Goal: Task Accomplishment & Management: Complete application form

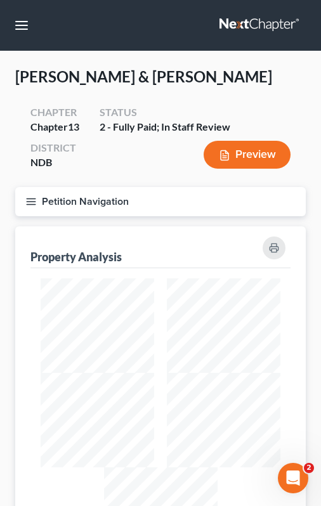
click at [38, 23] on nav "Home New Case Client Portal Directory Cases Bulie Diaz Law Office fargo@buliela…" at bounding box center [160, 25] width 321 height 51
click at [27, 23] on button "button" at bounding box center [21, 25] width 23 height 23
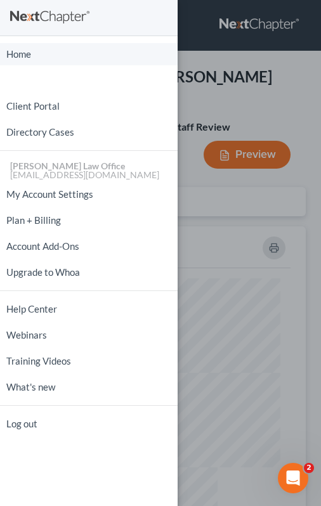
click at [49, 58] on link "Home" at bounding box center [89, 54] width 178 height 22
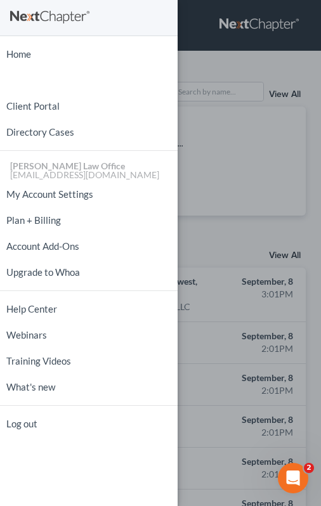
click at [223, 90] on div "Home New Case Client Portal Directory Cases Bulie Diaz Law Office fargo@buliela…" at bounding box center [160, 253] width 321 height 506
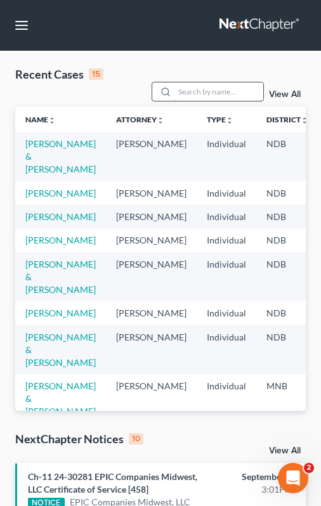
click at [208, 90] on input "search" at bounding box center [218, 91] width 89 height 18
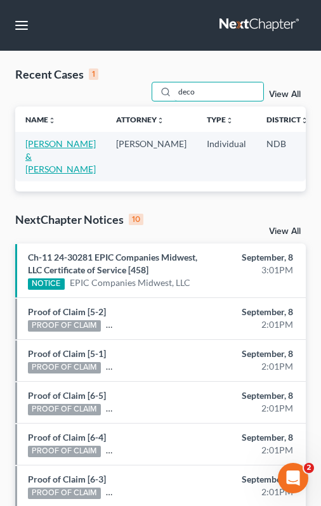
type input "deco"
click at [47, 146] on link "[PERSON_NAME] & [PERSON_NAME]" at bounding box center [60, 156] width 70 height 36
select select "0"
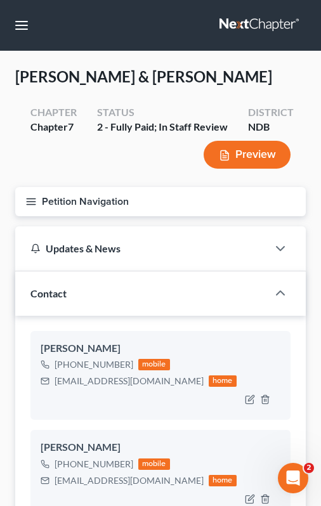
click at [27, 203] on icon "button" at bounding box center [30, 201] width 11 height 11
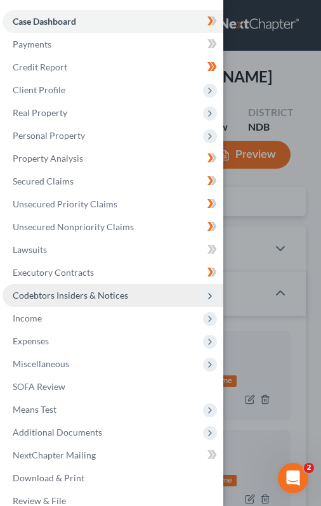
click at [74, 303] on span "Codebtors Insiders & Notices" at bounding box center [113, 295] width 221 height 23
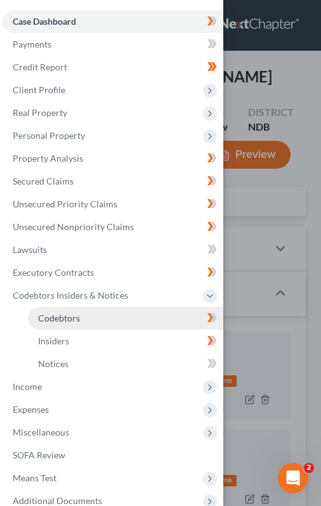
click at [87, 328] on link "Codebtors" at bounding box center [125, 318] width 195 height 23
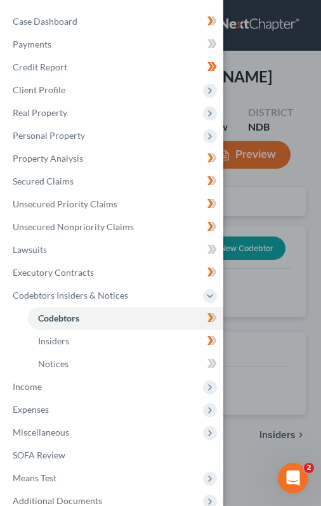
click at [251, 211] on div "Case Dashboard Payments Invoices Payments Payments Credit Report Client Profile" at bounding box center [160, 253] width 321 height 506
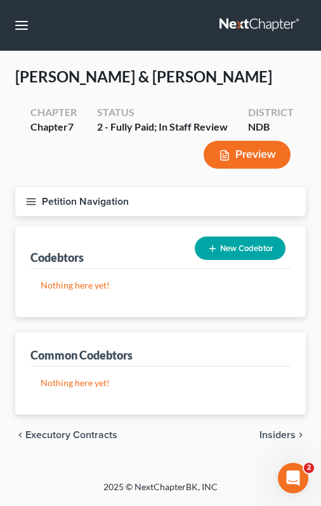
click at [32, 205] on icon "button" at bounding box center [30, 201] width 11 height 11
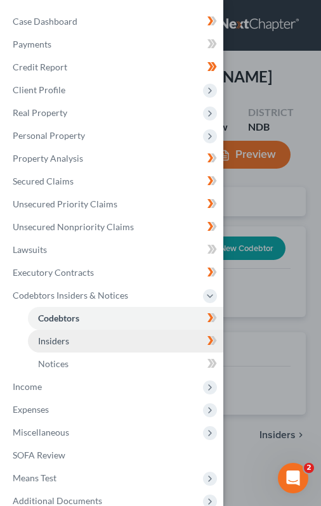
click at [138, 335] on link "Insiders" at bounding box center [125, 341] width 195 height 23
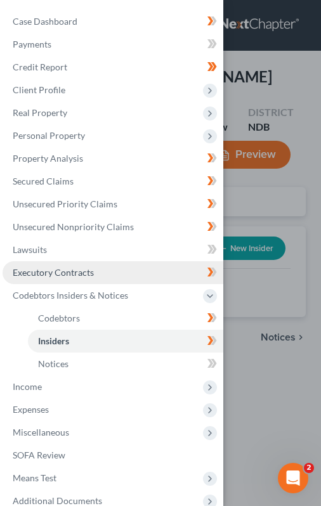
click at [120, 273] on link "Executory Contracts" at bounding box center [113, 272] width 221 height 23
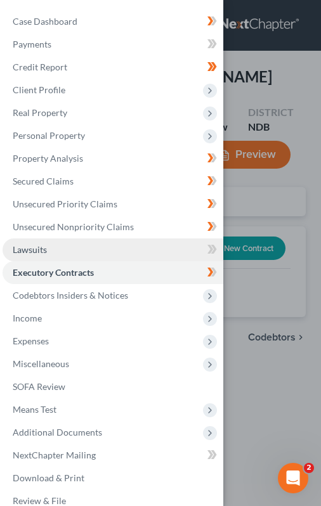
click at [121, 249] on link "Lawsuits" at bounding box center [113, 249] width 221 height 23
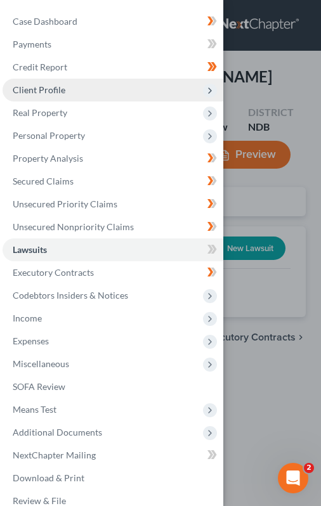
click at [192, 88] on span "Client Profile" at bounding box center [113, 90] width 221 height 23
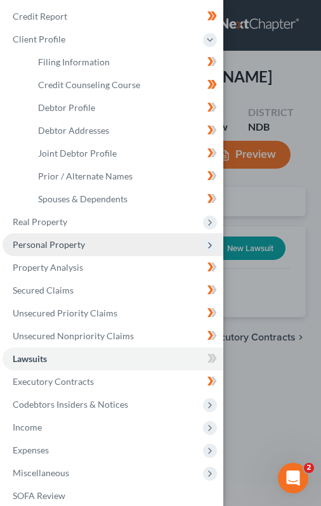
scroll to position [53, 0]
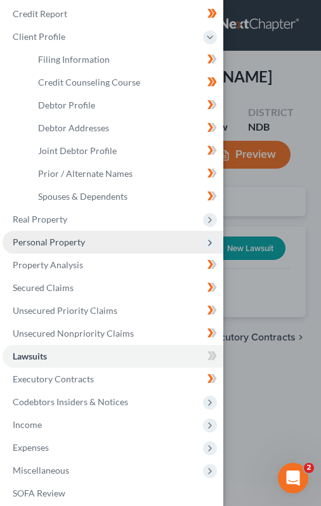
click at [156, 251] on span "Personal Property" at bounding box center [113, 242] width 221 height 23
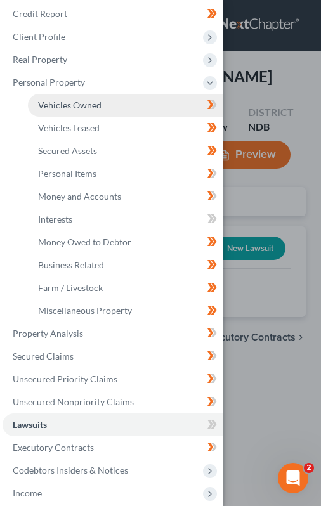
scroll to position [0, 0]
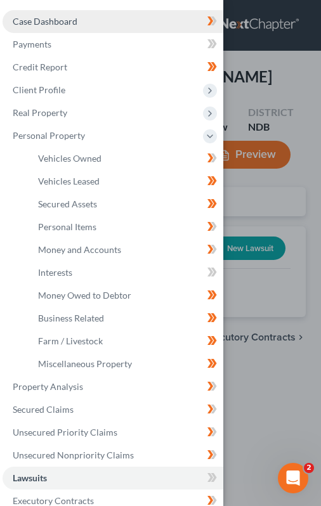
click at [160, 16] on link "Case Dashboard" at bounding box center [113, 21] width 221 height 23
select select "0"
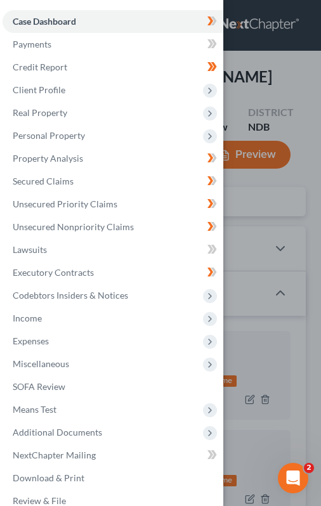
scroll to position [33, 0]
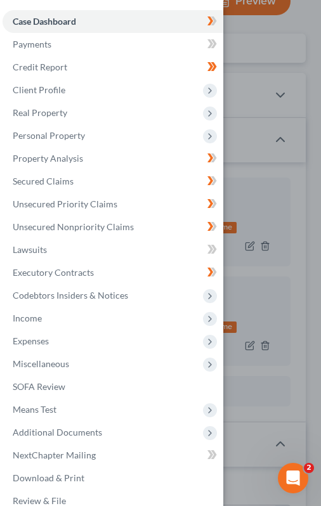
click at [275, 186] on div "Case Dashboard Payments Invoices Payments Payments Credit Report Client Profile" at bounding box center [160, 253] width 321 height 506
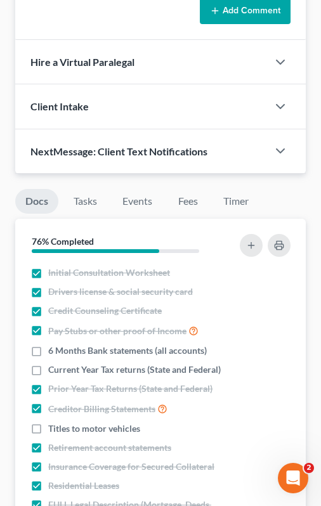
scroll to position [1671, 0]
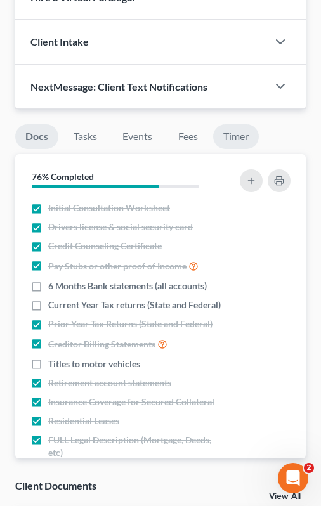
click at [247, 140] on link "Timer" at bounding box center [236, 136] width 46 height 25
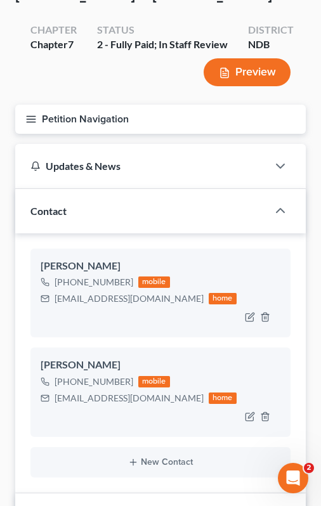
scroll to position [0, 0]
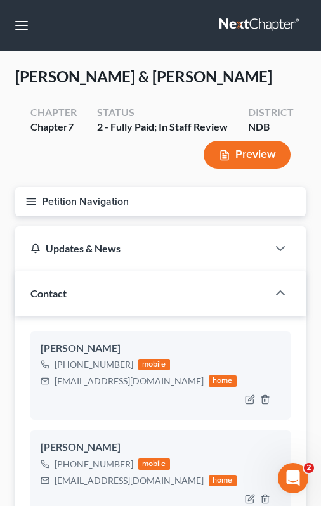
click at [29, 202] on line "button" at bounding box center [31, 202] width 9 height 0
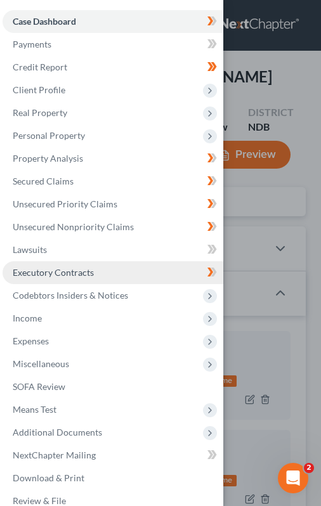
click at [116, 275] on link "Executory Contracts" at bounding box center [113, 272] width 221 height 23
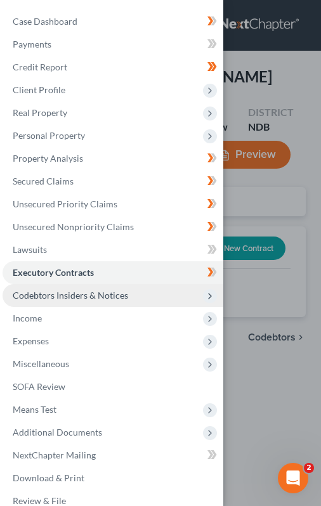
click at [103, 296] on span "Codebtors Insiders & Notices" at bounding box center [70, 295] width 115 height 11
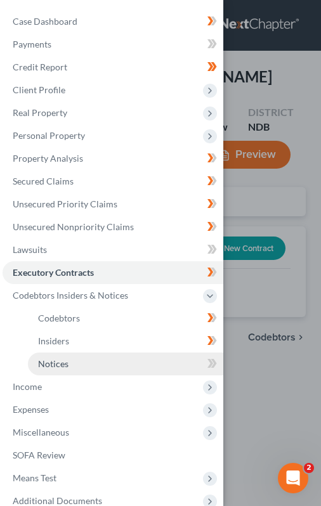
click at [112, 365] on link "Notices" at bounding box center [125, 364] width 195 height 23
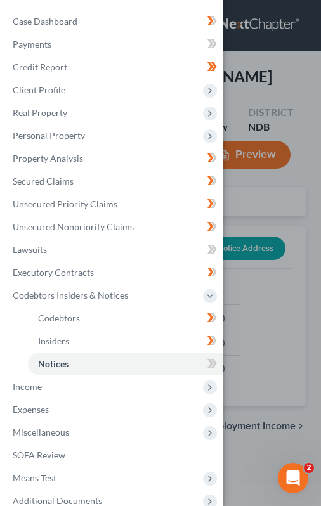
click at [245, 223] on div "Case Dashboard Payments Invoices Payments Payments Credit Report Client Profile" at bounding box center [160, 253] width 321 height 506
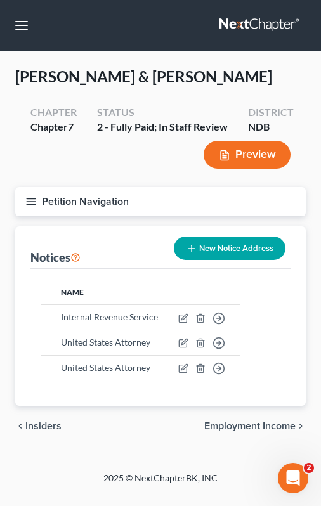
click at [29, 198] on icon "button" at bounding box center [30, 201] width 11 height 11
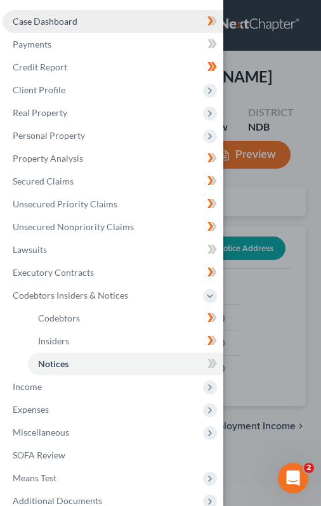
click at [115, 29] on link "Case Dashboard" at bounding box center [113, 21] width 221 height 23
select select "0"
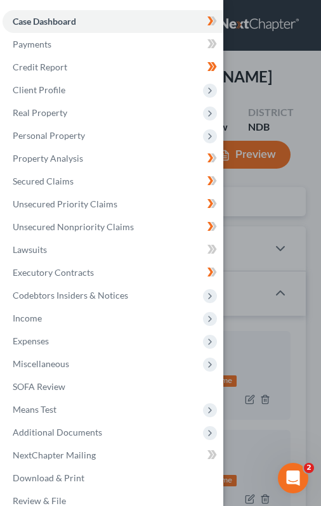
click at [256, 201] on div "Case Dashboard Payments Invoices Payments Payments Credit Report Client Profile" at bounding box center [160, 253] width 321 height 506
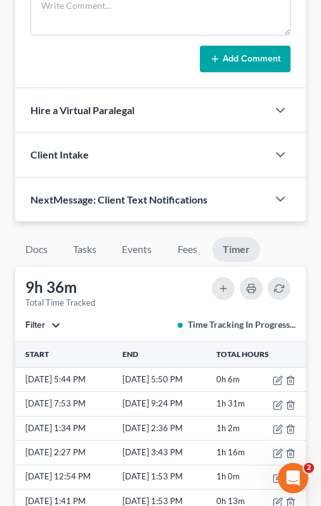
scroll to position [1560, 0]
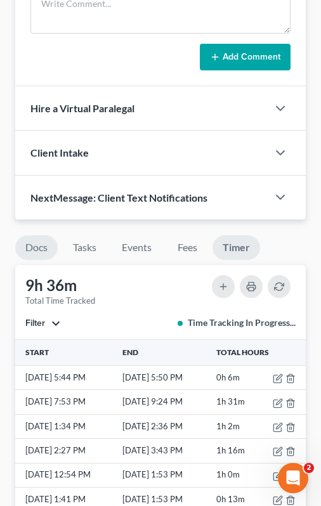
click at [37, 235] on link "Docs" at bounding box center [36, 247] width 42 height 25
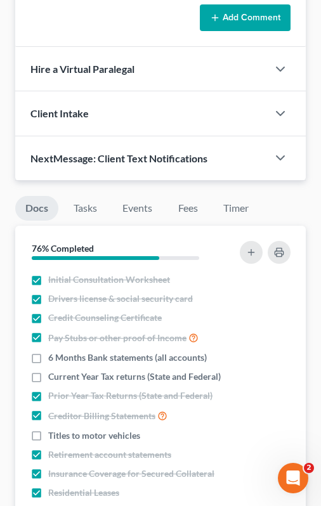
scroll to position [1610, 0]
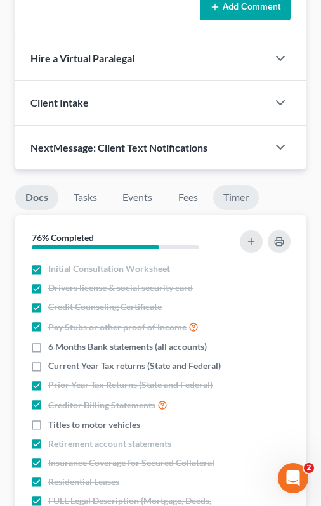
click at [234, 196] on link "Timer" at bounding box center [236, 197] width 46 height 25
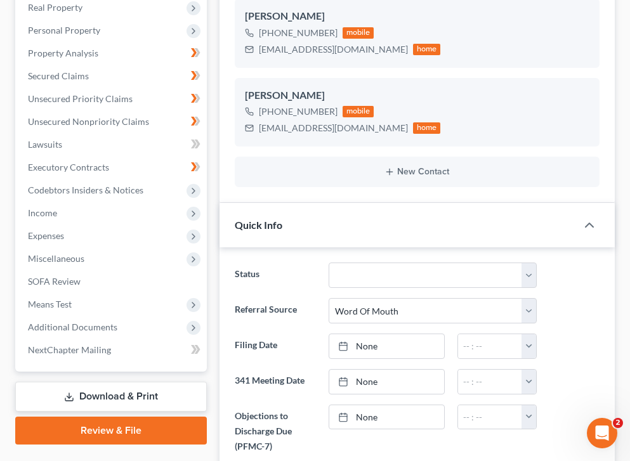
scroll to position [260, 0]
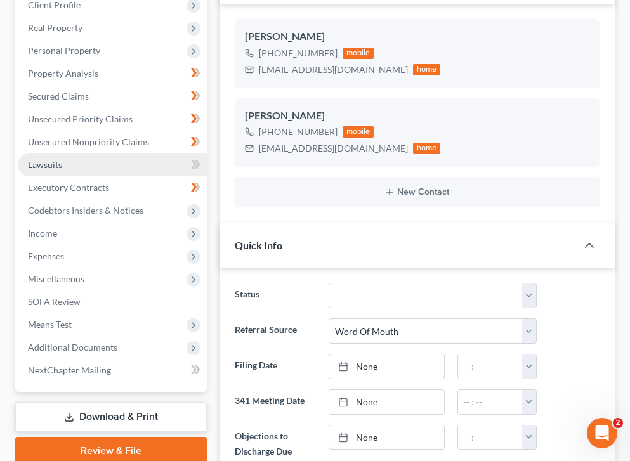
click at [128, 153] on link "Lawsuits" at bounding box center [112, 164] width 189 height 23
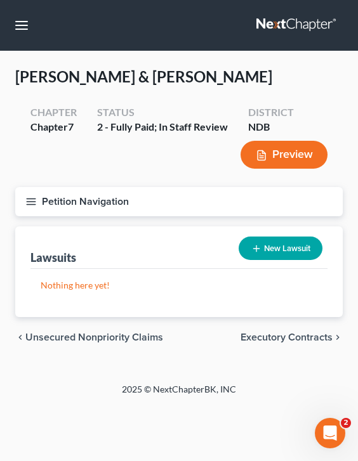
click at [33, 205] on line "button" at bounding box center [31, 205] width 9 height 0
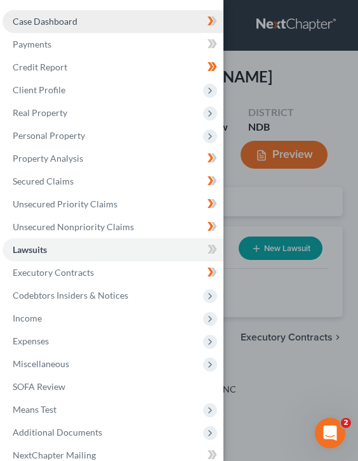
click at [67, 25] on span "Case Dashboard" at bounding box center [45, 21] width 65 height 11
select select "0"
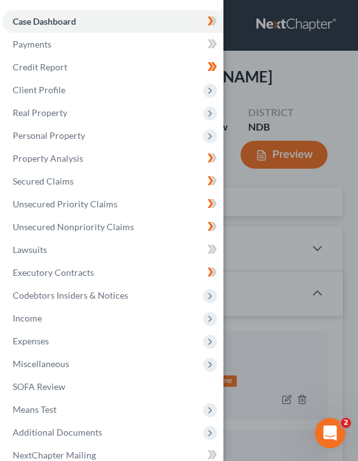
scroll to position [8, 0]
click at [258, 97] on div "Case Dashboard Payments Invoices Payments Payments Credit Report Client Profile" at bounding box center [179, 230] width 358 height 461
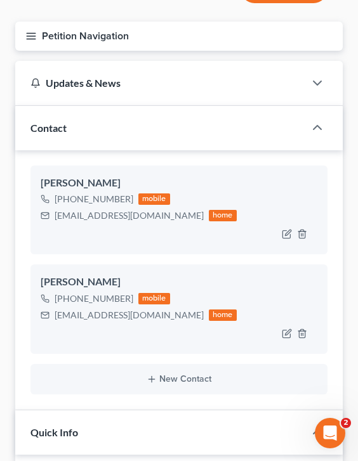
scroll to position [0, 0]
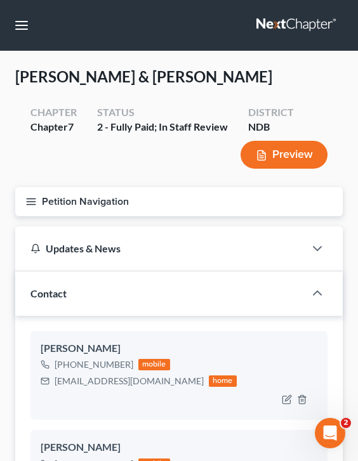
click at [32, 196] on icon "button" at bounding box center [30, 201] width 11 height 11
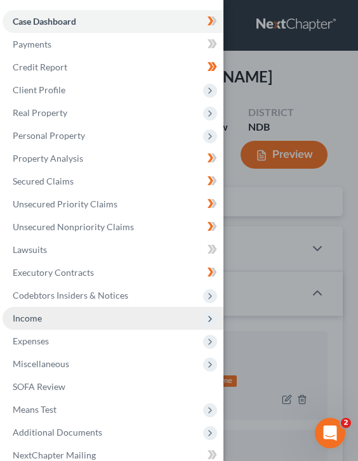
click at [56, 320] on span "Income" at bounding box center [113, 318] width 221 height 23
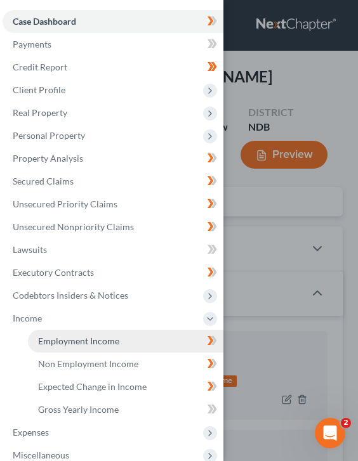
click at [103, 338] on span "Employment Income" at bounding box center [78, 341] width 81 height 11
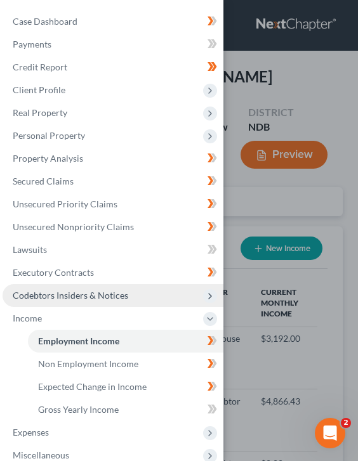
scroll to position [138, 302]
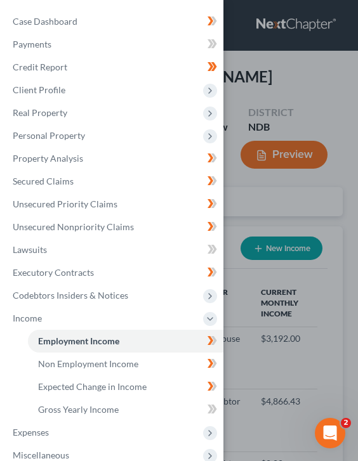
click at [258, 308] on div "Case Dashboard Payments Invoices Payments Payments Credit Report Client Profile" at bounding box center [179, 230] width 358 height 461
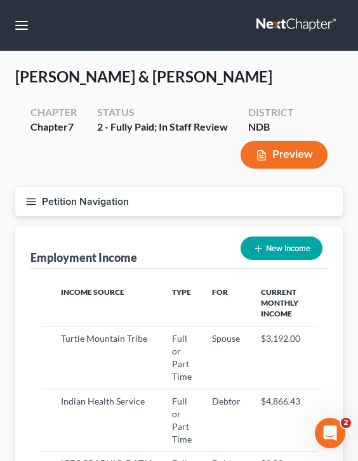
click at [254, 249] on icon "button" at bounding box center [258, 249] width 10 height 10
select select "0"
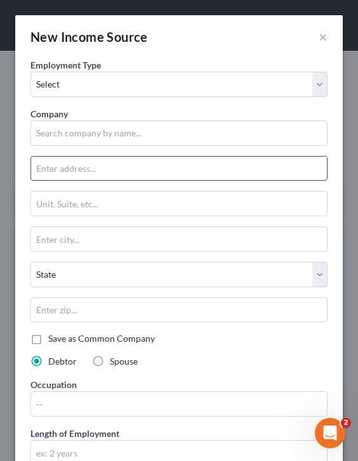
click at [220, 159] on input "text" at bounding box center [179, 169] width 296 height 24
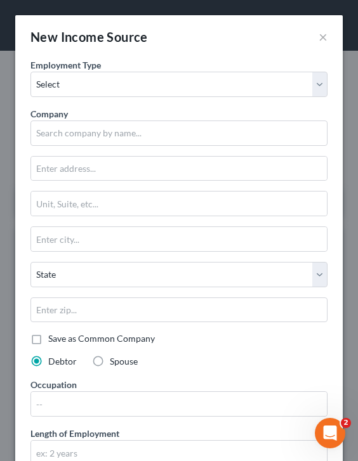
click at [212, 107] on div "Company *" at bounding box center [178, 126] width 297 height 39
click at [330, 30] on div "New Income Source ×" at bounding box center [178, 36] width 327 height 43
click at [329, 31] on div "New Income Source ×" at bounding box center [178, 36] width 327 height 43
click at [328, 31] on div "New Income Source ×" at bounding box center [178, 36] width 327 height 43
click at [325, 37] on button "×" at bounding box center [322, 36] width 9 height 15
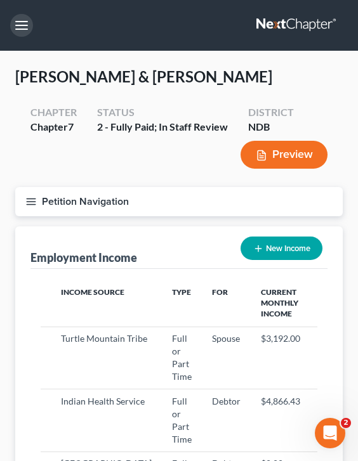
click at [11, 25] on button "button" at bounding box center [21, 25] width 23 height 23
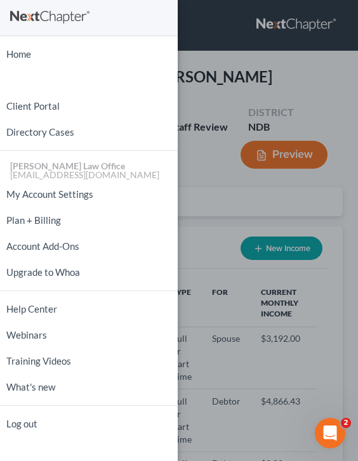
click at [214, 134] on div "Home New Case Client Portal Directory Cases [PERSON_NAME] Law Office [EMAIL_ADD…" at bounding box center [179, 230] width 358 height 461
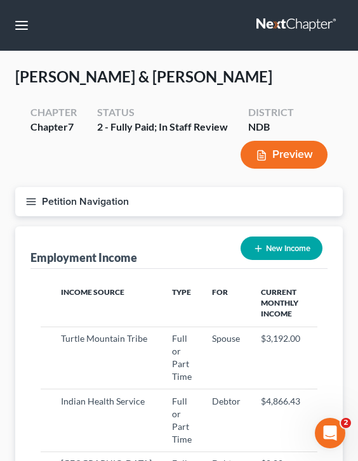
click at [31, 199] on line "button" at bounding box center [31, 199] width 9 height 0
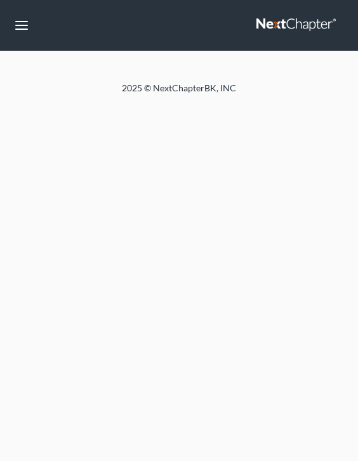
select select "0"
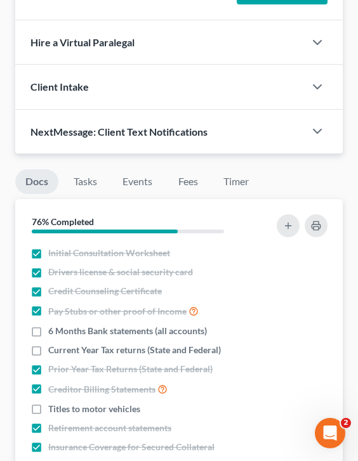
scroll to position [1626, 0]
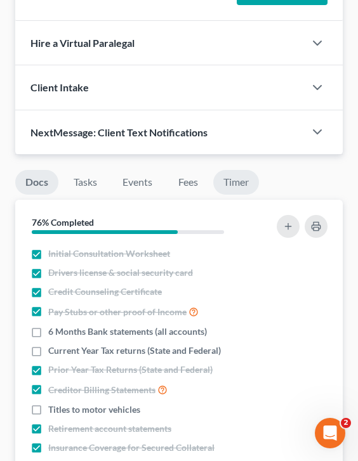
click at [237, 183] on link "Timer" at bounding box center [236, 182] width 46 height 25
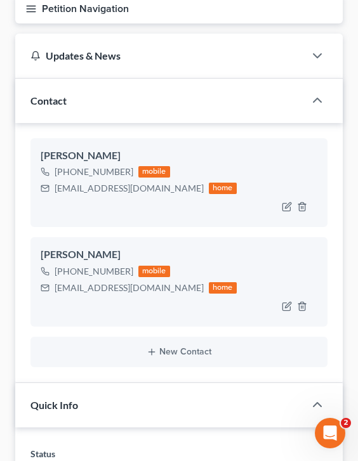
scroll to position [0, 0]
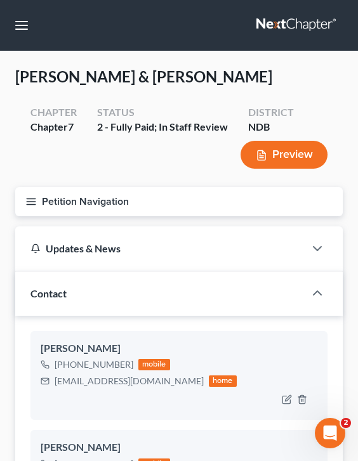
click at [34, 202] on icon "button" at bounding box center [30, 201] width 11 height 11
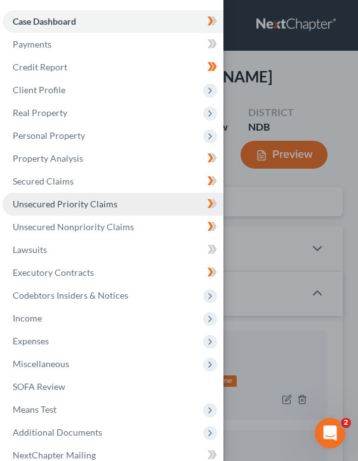
click at [84, 202] on span "Unsecured Priority Claims" at bounding box center [65, 204] width 105 height 11
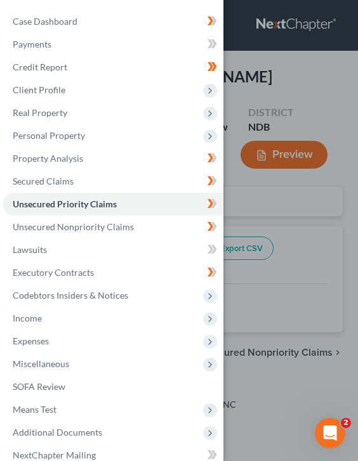
click at [251, 101] on div "Case Dashboard Payments Invoices Payments Payments Credit Report Client Profile" at bounding box center [179, 230] width 358 height 461
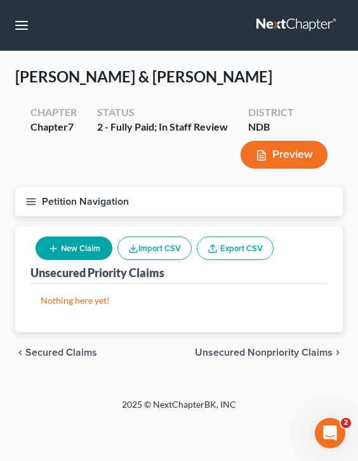
click at [221, 353] on span "Unsecured Nonpriority Claims" at bounding box center [264, 353] width 138 height 10
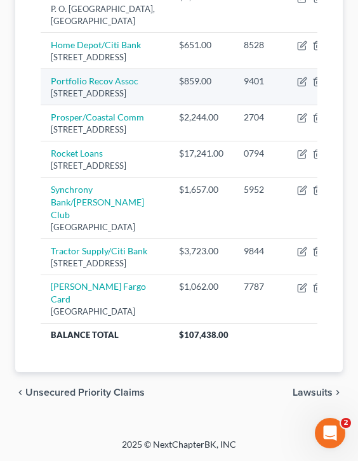
scroll to position [1164, 0]
click at [297, 80] on icon "button" at bounding box center [302, 82] width 10 height 10
select select "48"
select select "1"
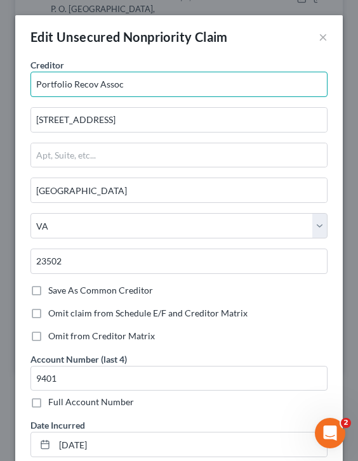
click at [133, 84] on input "Portfolio Recov Assoc" at bounding box center [178, 84] width 297 height 25
click at [96, 83] on input "Portfolio Recov Assoc" at bounding box center [178, 84] width 297 height 25
click at [138, 84] on input "Portfolio Recovery Assoc" at bounding box center [178, 84] width 297 height 25
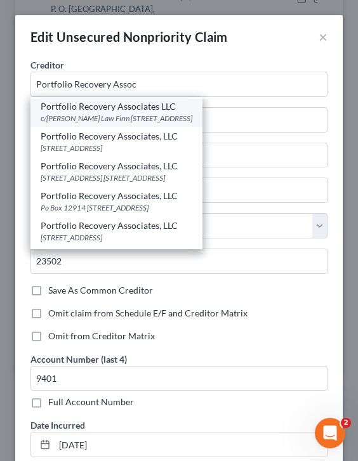
click at [142, 114] on div "c/o Rodenburg Law Firm PO Box 2427, Fargo, ND 58108-2427" at bounding box center [117, 118] width 152 height 11
type input "Portfolio Recovery Associates LLC"
type input "c/o Rodenburg Law Firm"
type input "PO Box 2427"
type input "Fargo"
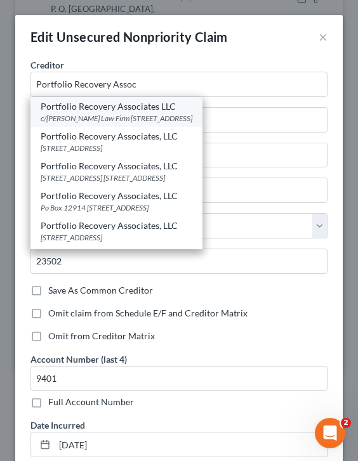
select select "29"
type input "58108-2427"
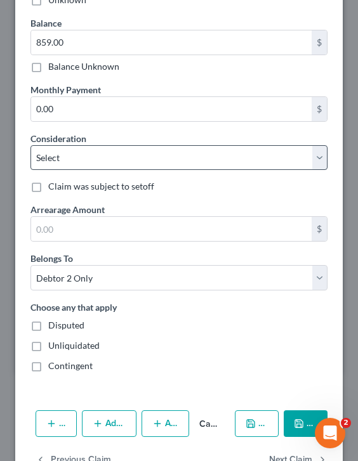
scroll to position [555, 0]
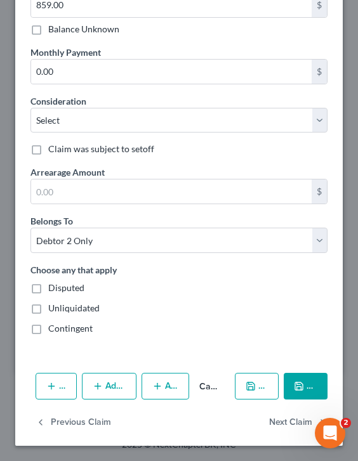
click at [310, 392] on button "Save & Close" at bounding box center [306, 386] width 44 height 27
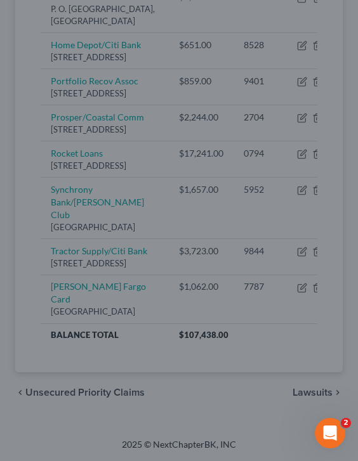
type input "0"
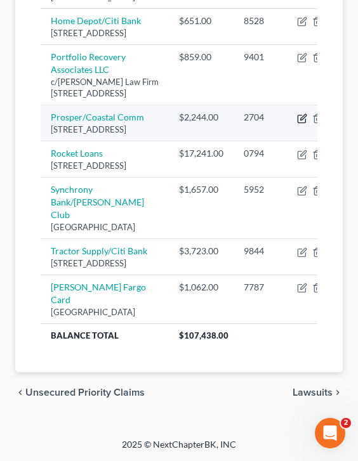
click at [297, 124] on icon "button" at bounding box center [302, 119] width 10 height 10
select select "4"
select select "2"
select select "1"
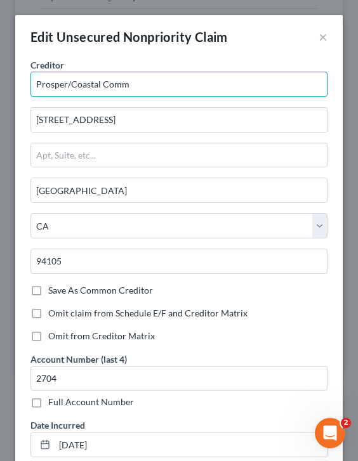
click at [130, 77] on input "Prosper/Coastal Comm" at bounding box center [178, 84] width 297 height 25
type input "Prosper/Coastal Comm"
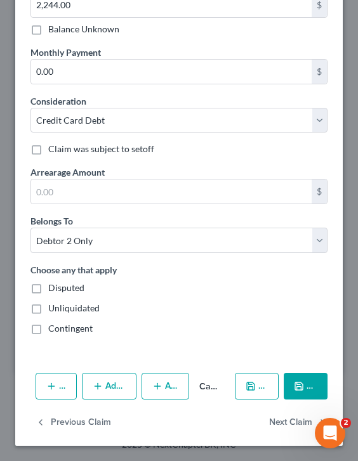
click at [303, 395] on button "Save & Close" at bounding box center [306, 386] width 44 height 27
type input "0"
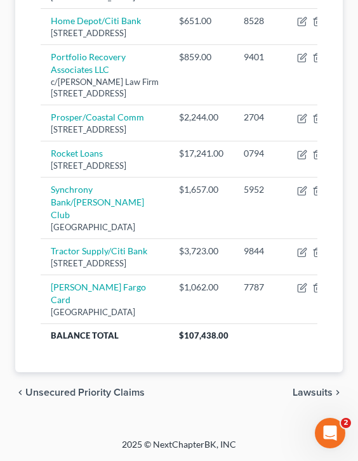
scroll to position [1328, 0]
click at [313, 389] on span "Lawsuits" at bounding box center [312, 393] width 40 height 10
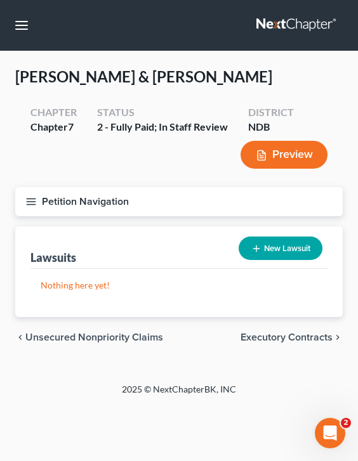
click at [304, 340] on span "Executory Contracts" at bounding box center [286, 337] width 92 height 10
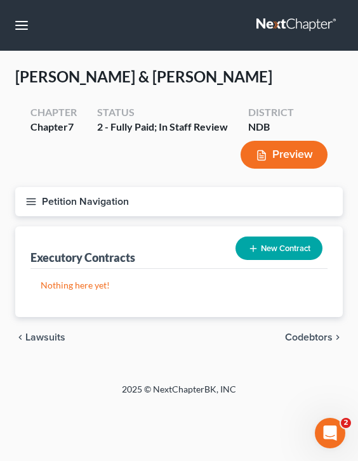
click at [305, 336] on span "Codebtors" at bounding box center [309, 337] width 48 height 10
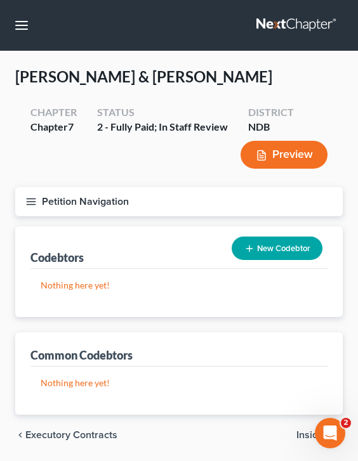
scroll to position [42, 0]
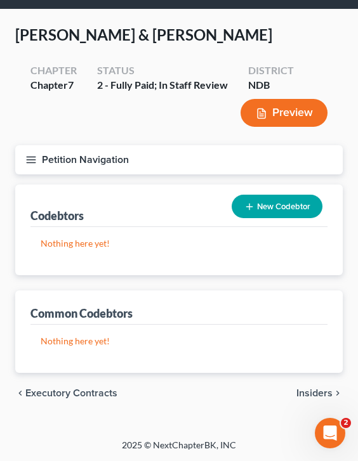
click at [324, 395] on span "Insiders" at bounding box center [314, 393] width 36 height 10
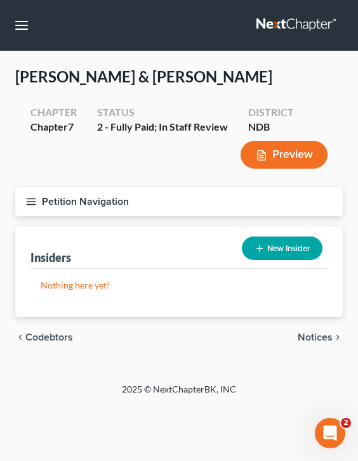
click at [323, 339] on span "Notices" at bounding box center [314, 337] width 35 height 10
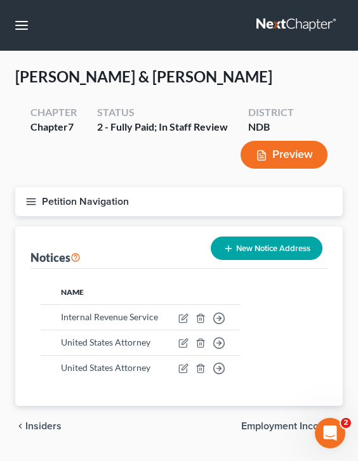
click at [254, 429] on span "Employment Income" at bounding box center [286, 426] width 91 height 10
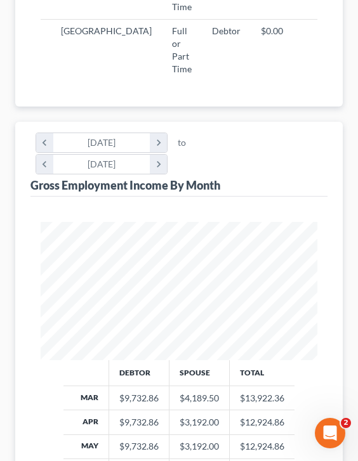
scroll to position [639, 0]
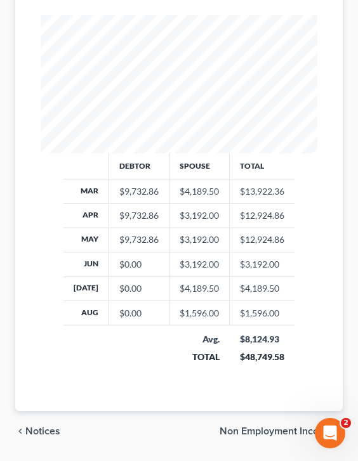
click at [271, 426] on span "Non Employment Income" at bounding box center [275, 431] width 113 height 10
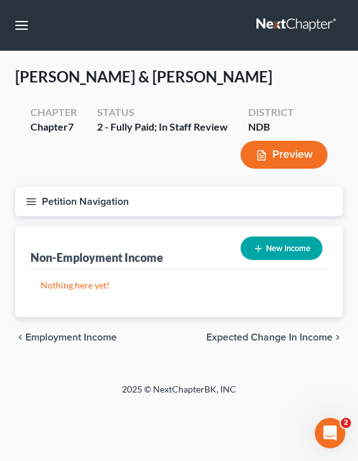
click at [269, 332] on span "Expected Change in Income" at bounding box center [269, 337] width 126 height 10
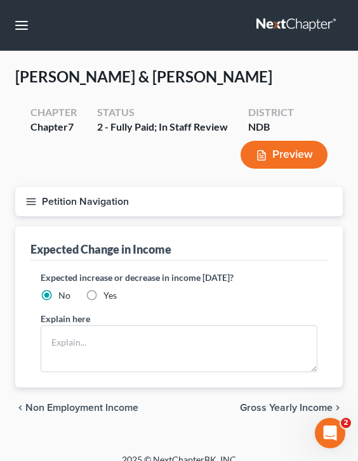
click at [40, 206] on button "Petition Navigation" at bounding box center [178, 201] width 327 height 29
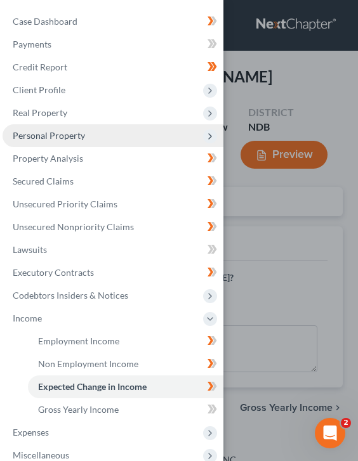
click at [83, 140] on span "Personal Property" at bounding box center [113, 135] width 221 height 23
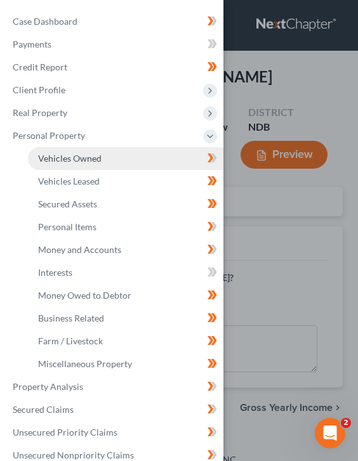
click at [90, 160] on span "Vehicles Owned" at bounding box center [69, 158] width 63 height 11
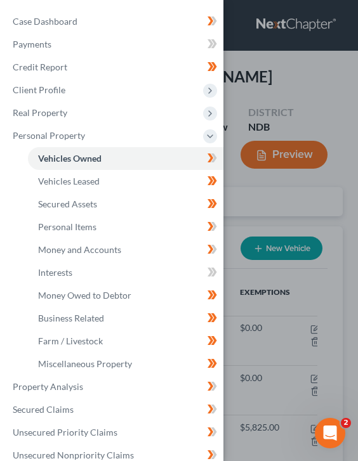
click at [253, 221] on div "Case Dashboard Payments Invoices Payments Payments Credit Report Client Profile" at bounding box center [179, 230] width 358 height 461
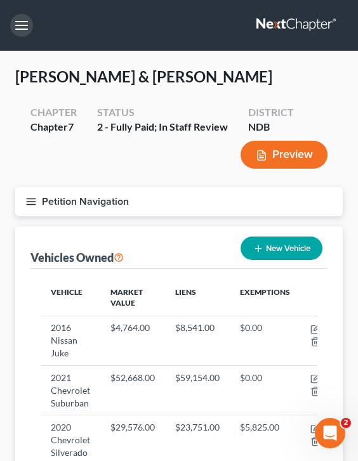
click at [27, 28] on button "button" at bounding box center [21, 25] width 23 height 23
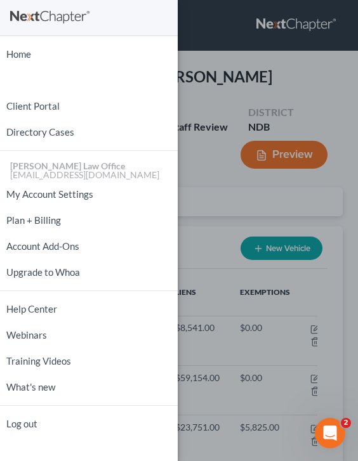
click at [223, 116] on div "Home New Case Client Portal Directory Cases Bulie Diaz Law Office fargo@buliela…" at bounding box center [179, 230] width 358 height 461
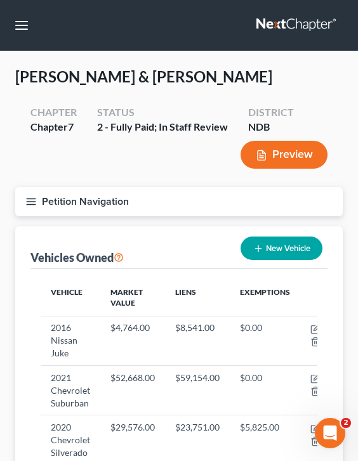
click at [32, 207] on button "Petition Navigation" at bounding box center [178, 201] width 327 height 29
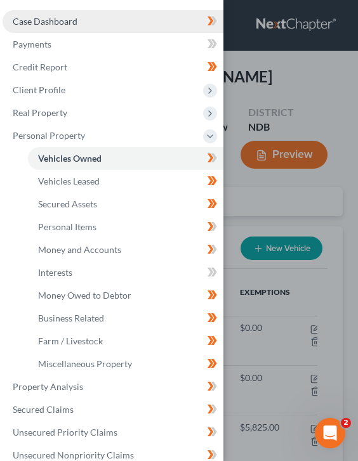
click at [96, 15] on link "Case Dashboard" at bounding box center [113, 21] width 221 height 23
select select "0"
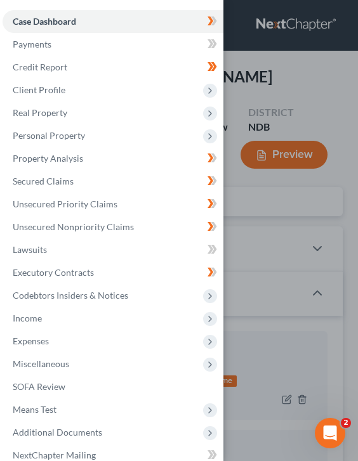
scroll to position [8, 0]
click at [273, 80] on div "Case Dashboard Payments Invoices Payments Payments Credit Report Client Profile" at bounding box center [179, 230] width 358 height 461
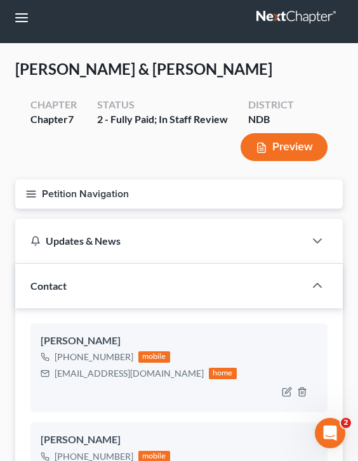
click at [33, 190] on icon "button" at bounding box center [30, 193] width 11 height 11
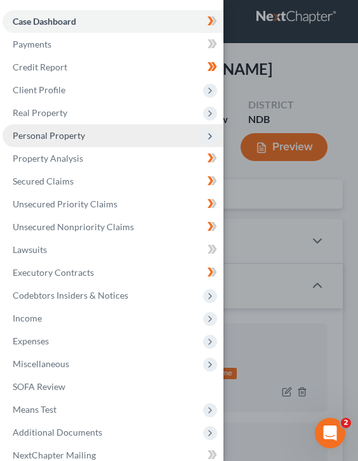
click at [71, 133] on span "Personal Property" at bounding box center [49, 135] width 72 height 11
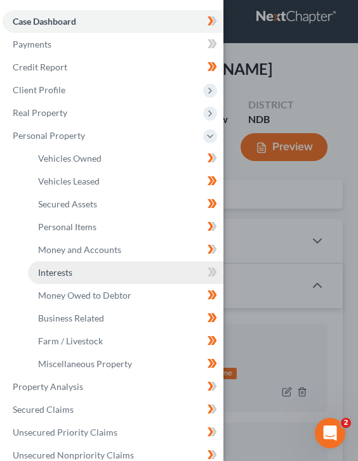
click at [113, 271] on link "Interests" at bounding box center [125, 272] width 195 height 23
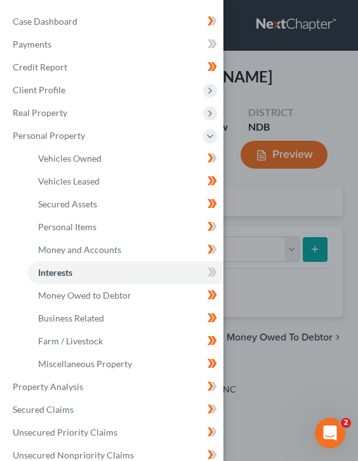
click at [261, 102] on div "Case Dashboard Payments Invoices Payments Payments Credit Report Client Profile" at bounding box center [179, 230] width 358 height 461
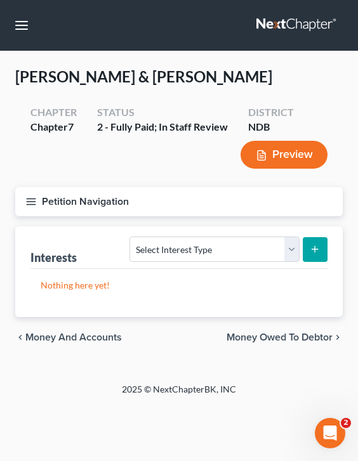
click at [318, 339] on span "Money Owed to Debtor" at bounding box center [279, 337] width 106 height 10
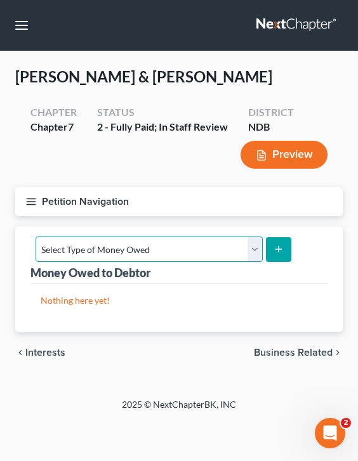
click at [121, 252] on select "Select Type of Money Owed Accounts Receivable (A/B: 38) Alimony (A/B: 29) Child…" at bounding box center [149, 249] width 227 height 25
click at [36, 237] on select "Select Type of Money Owed Accounts Receivable (A/B: 38) Alimony (A/B: 29) Child…" at bounding box center [149, 249] width 227 height 25
click at [70, 247] on select "Select Type of Money Owed Accounts Receivable (A/B: 38) Alimony (A/B: 29) Child…" at bounding box center [149, 249] width 227 height 25
select select "disability_benefits"
click at [36, 237] on select "Select Type of Money Owed Accounts Receivable (A/B: 38) Alimony (A/B: 29) Child…" at bounding box center [149, 249] width 227 height 25
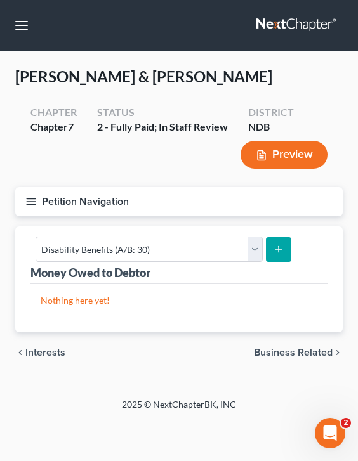
click at [304, 353] on span "Business Related" at bounding box center [293, 353] width 79 height 10
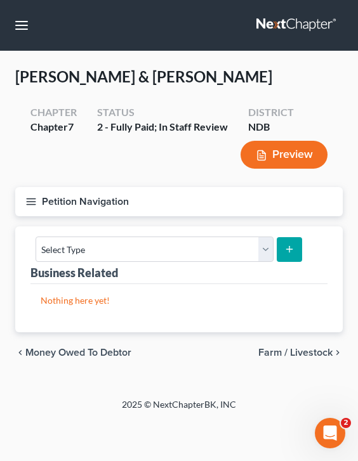
click at [39, 202] on button "Petition Navigation" at bounding box center [178, 201] width 327 height 29
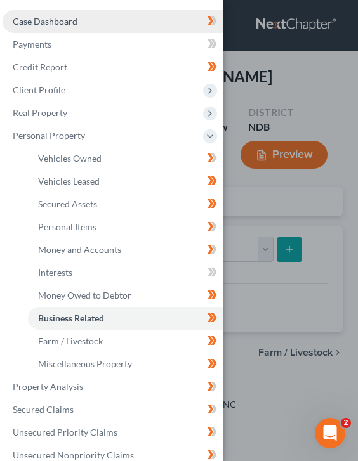
click at [111, 18] on link "Case Dashboard" at bounding box center [113, 21] width 221 height 23
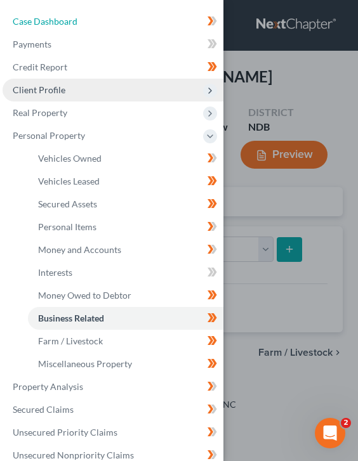
select select "5"
select select "0"
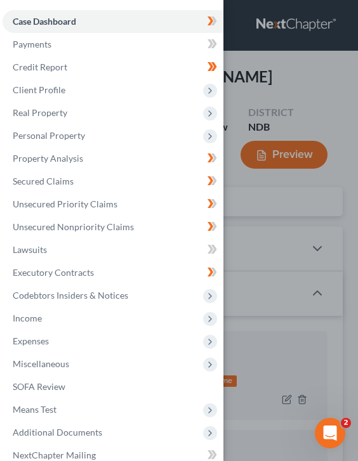
click at [249, 108] on div "Case Dashboard Payments Invoices Payments Payments Credit Report Client Profile" at bounding box center [179, 230] width 358 height 461
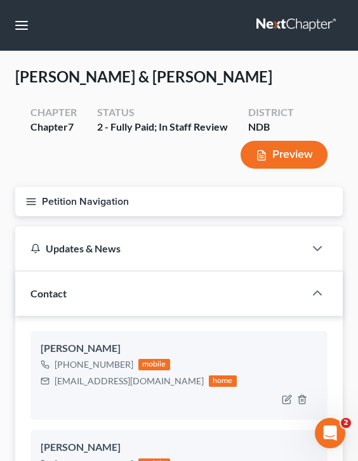
click at [29, 205] on line "button" at bounding box center [31, 205] width 9 height 0
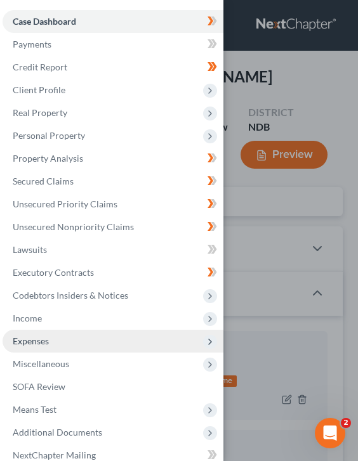
click at [60, 350] on span "Expenses" at bounding box center [113, 341] width 221 height 23
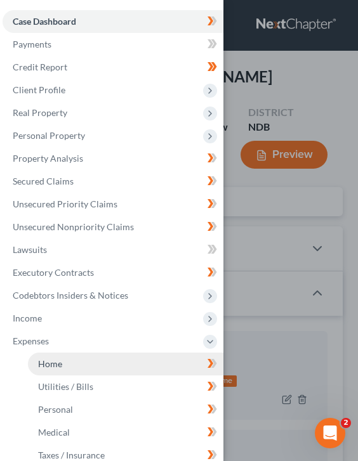
click at [131, 363] on link "Home" at bounding box center [125, 364] width 195 height 23
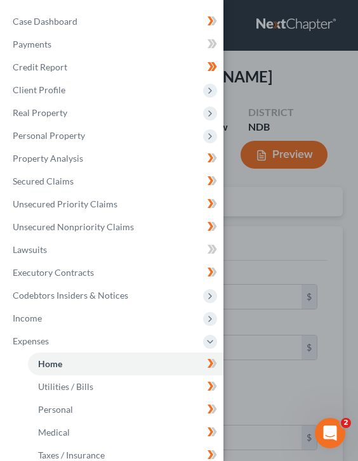
type input "1,639.28"
type input "0.00"
radio input "true"
type input "0.00"
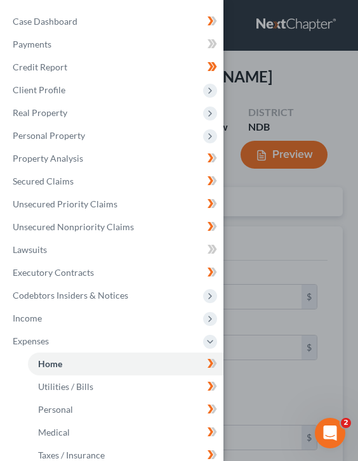
type input "0.00"
click at [265, 287] on div "Case Dashboard Payments Invoices Payments Payments Credit Report Client Profile" at bounding box center [179, 230] width 358 height 461
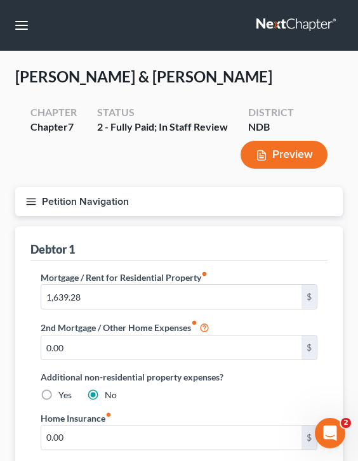
click at [252, 309] on div "Mortgage / Rent for Residential Property fiber_manual_record 1,639.28 $ 2nd Mor…" at bounding box center [179, 341] width 302 height 141
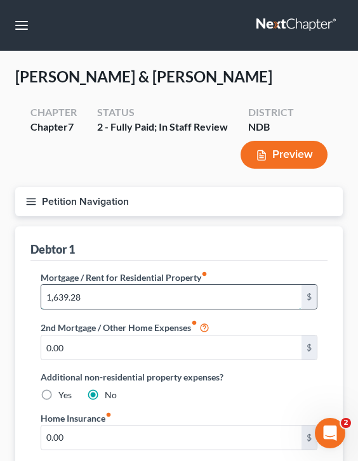
click at [245, 301] on input "1,639.28" at bounding box center [171, 297] width 260 height 24
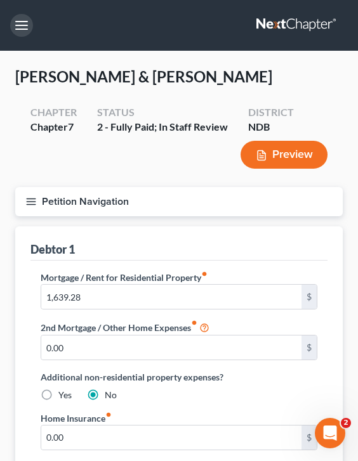
click at [20, 23] on button "button" at bounding box center [21, 25] width 23 height 23
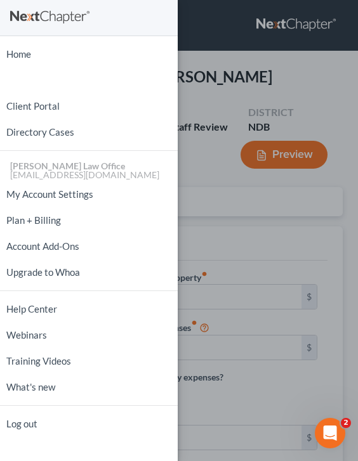
click at [215, 136] on div "Home New Case Client Portal Directory Cases [PERSON_NAME] Law Office [EMAIL_ADD…" at bounding box center [179, 230] width 358 height 461
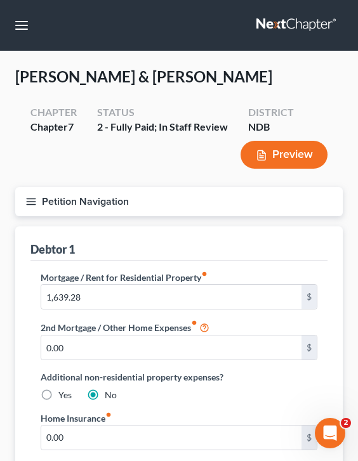
click at [23, 207] on button "Petition Navigation" at bounding box center [178, 201] width 327 height 29
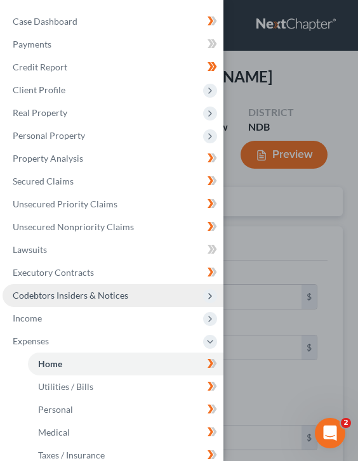
click at [79, 301] on span "Codebtors Insiders & Notices" at bounding box center [113, 295] width 221 height 23
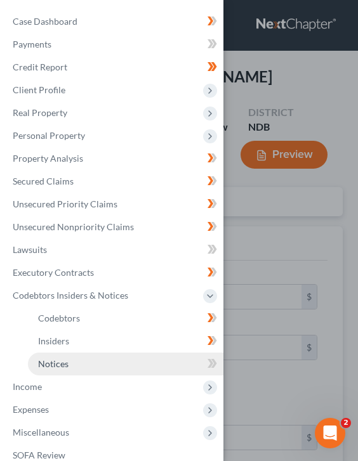
click at [98, 362] on link "Notices" at bounding box center [125, 364] width 195 height 23
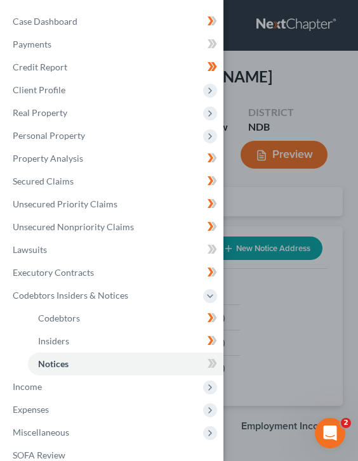
click at [93, 9] on div "Case Dashboard Payments Invoices Payments Payments Credit Report Client Profile…" at bounding box center [111, 295] width 223 height 591
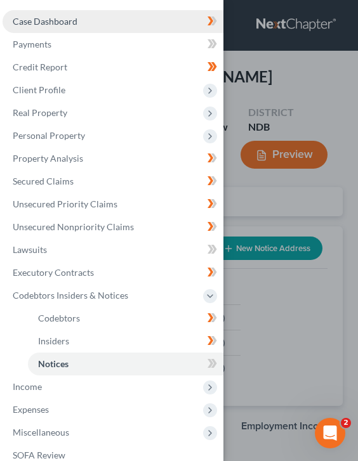
click at [95, 26] on link "Case Dashboard" at bounding box center [113, 21] width 221 height 23
select select "0"
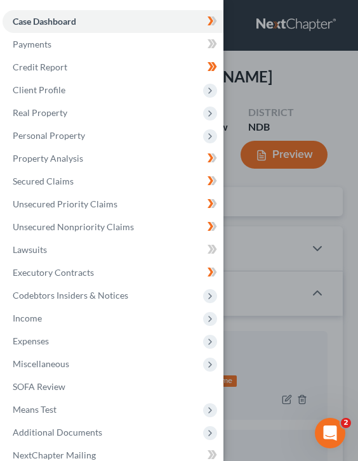
click at [252, 85] on div "Case Dashboard Payments Invoices Payments Payments Credit Report Client Profile" at bounding box center [179, 230] width 358 height 461
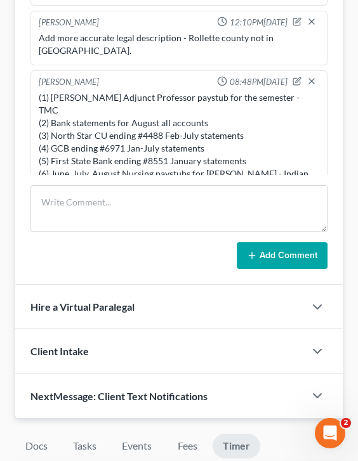
scroll to position [1604, 0]
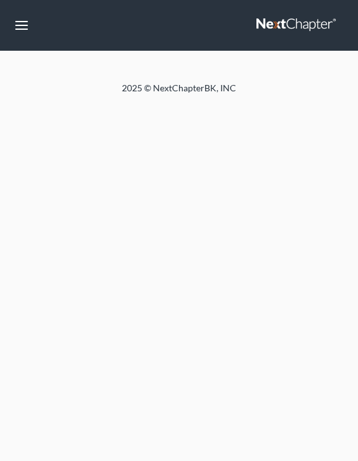
select select "0"
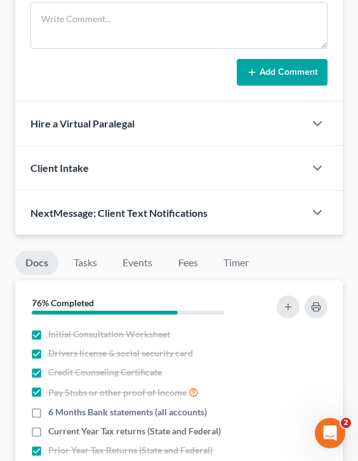
scroll to position [1546, 0]
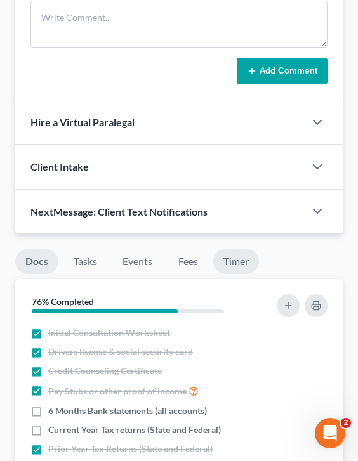
click at [240, 252] on link "Timer" at bounding box center [236, 261] width 46 height 25
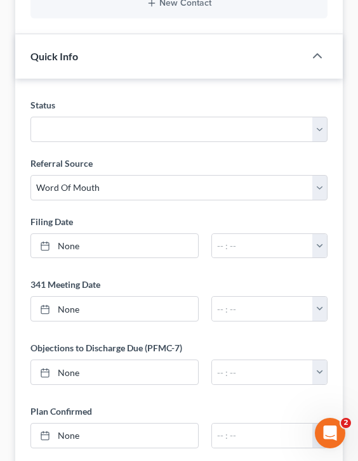
scroll to position [0, 0]
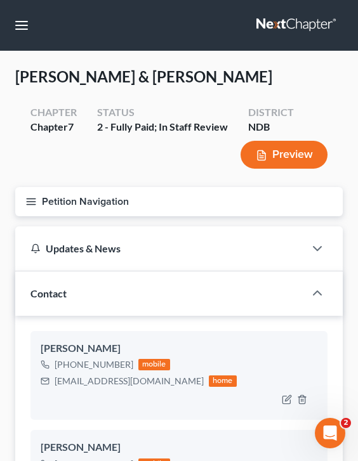
click at [38, 198] on button "Petition Navigation" at bounding box center [178, 201] width 327 height 29
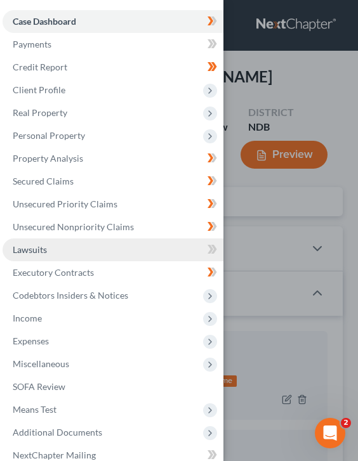
click at [47, 254] on link "Lawsuits" at bounding box center [113, 249] width 221 height 23
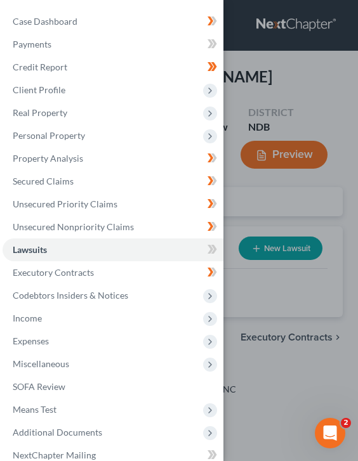
click at [267, 195] on div "Case Dashboard Payments Invoices Payments Payments Credit Report Client Profile" at bounding box center [179, 230] width 358 height 461
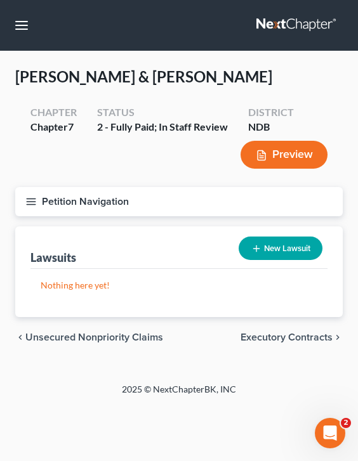
click at [273, 253] on button "New Lawsuit" at bounding box center [280, 248] width 84 height 23
select select "0"
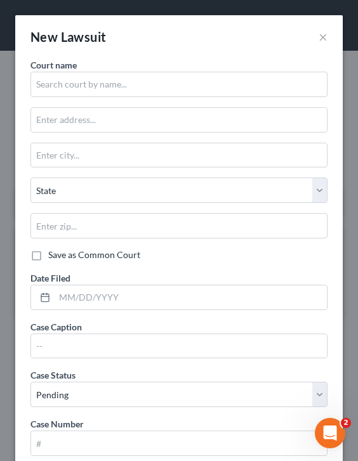
click at [328, 30] on div "New Lawsuit ×" at bounding box center [178, 36] width 327 height 43
click at [317, 35] on div "New Lawsuit ×" at bounding box center [178, 36] width 327 height 43
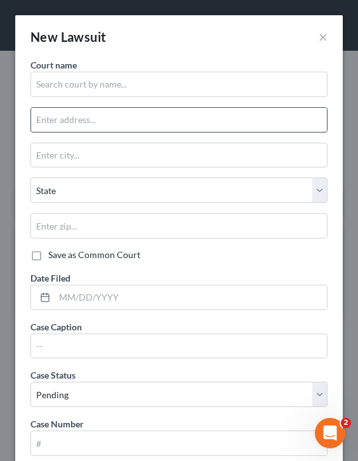
click at [210, 124] on input "text" at bounding box center [179, 120] width 296 height 24
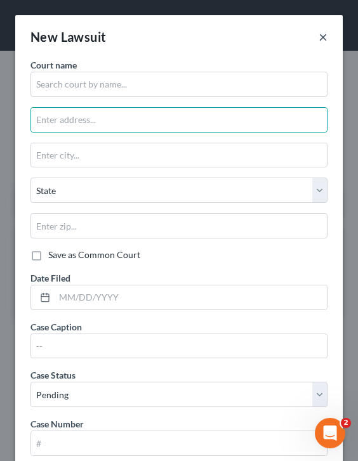
click at [323, 32] on button "×" at bounding box center [322, 36] width 9 height 15
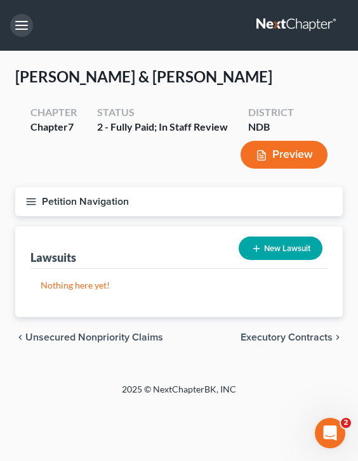
click at [27, 30] on button "button" at bounding box center [21, 25] width 23 height 23
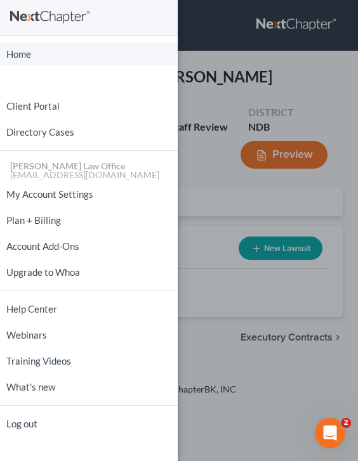
click at [50, 55] on link "Home" at bounding box center [89, 54] width 178 height 22
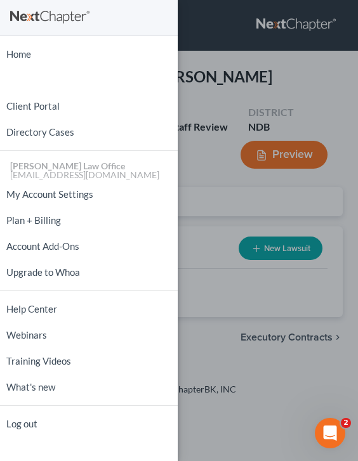
click at [217, 131] on div "Home New Case Client Portal Directory Cases Bulie Diaz Law Office fargo@buliela…" at bounding box center [179, 230] width 358 height 461
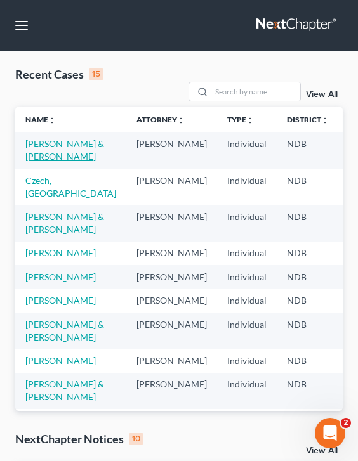
click at [48, 147] on link "[PERSON_NAME] & [PERSON_NAME]" at bounding box center [64, 149] width 79 height 23
select select "5"
select select "0"
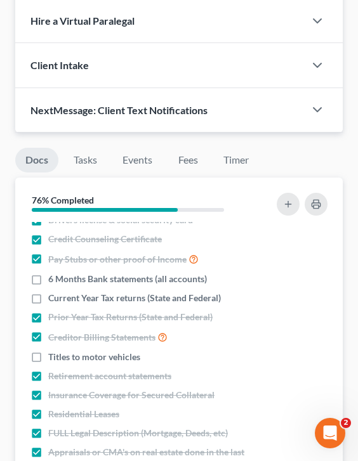
scroll to position [44, 0]
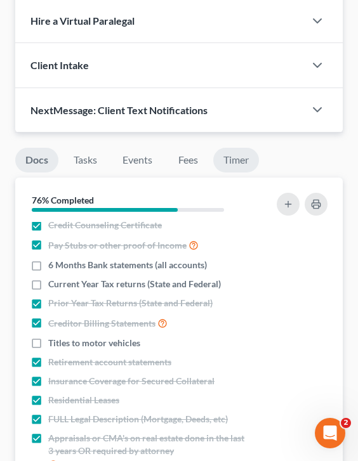
click at [238, 167] on link "Timer" at bounding box center [236, 160] width 46 height 25
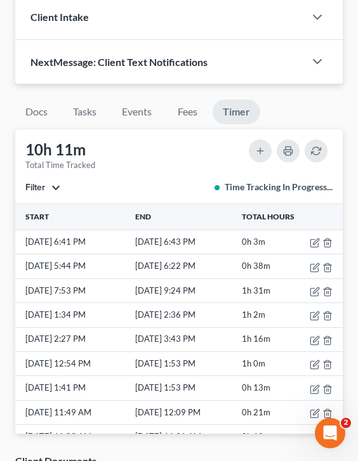
scroll to position [1830, 0]
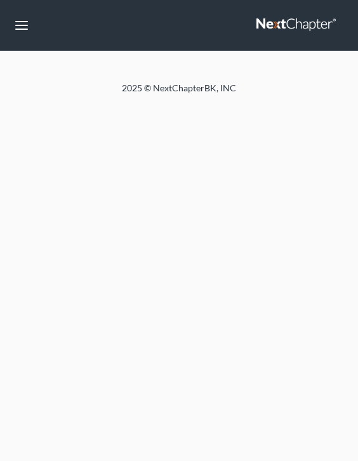
select select "0"
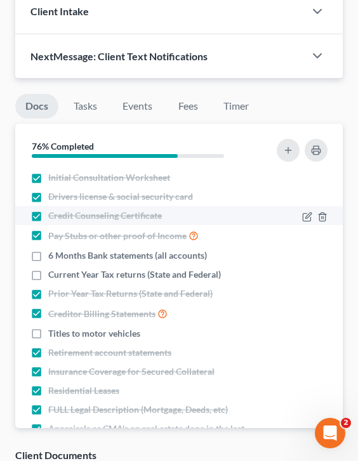
scroll to position [1693, 0]
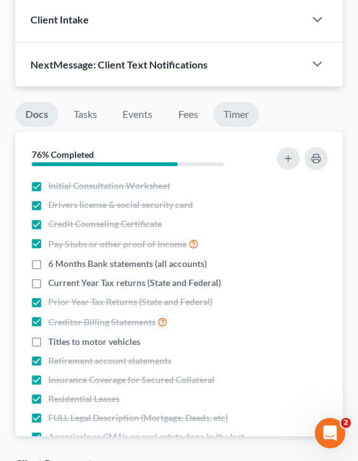
click at [240, 110] on link "Timer" at bounding box center [236, 114] width 46 height 25
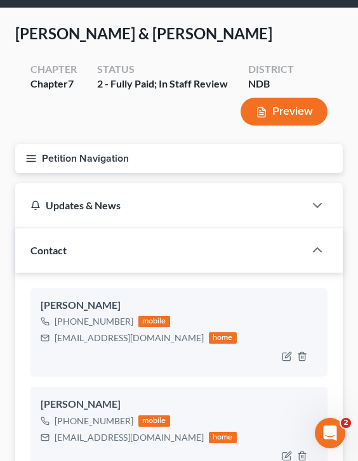
scroll to position [0, 0]
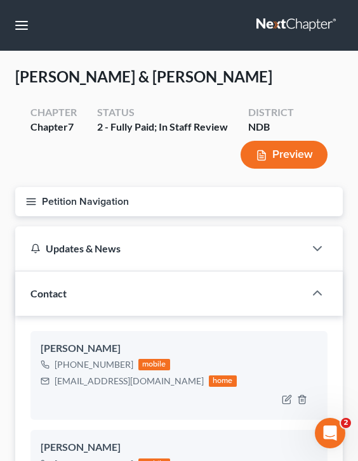
click at [37, 209] on button "Petition Navigation" at bounding box center [178, 201] width 327 height 29
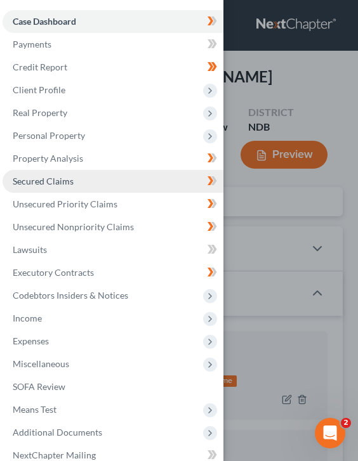
click at [74, 175] on link "Secured Claims" at bounding box center [113, 181] width 221 height 23
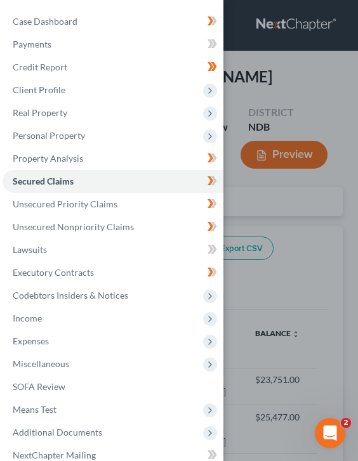
click at [256, 261] on div "Case Dashboard Payments Invoices Payments Payments Credit Report Client Profile" at bounding box center [179, 230] width 358 height 461
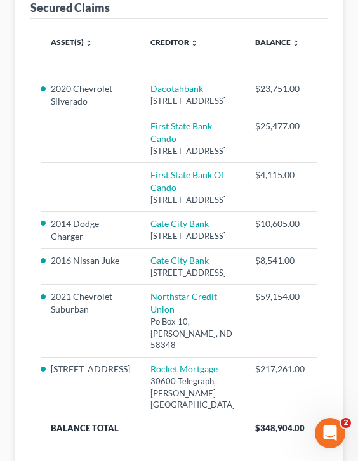
scroll to position [294, 0]
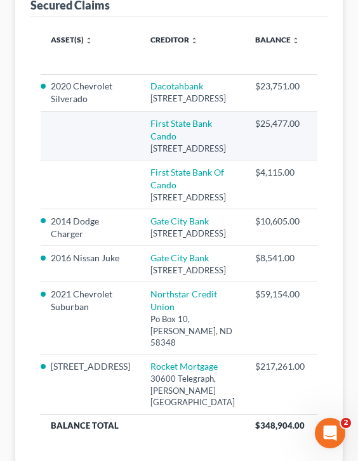
select select "29"
select select "1"
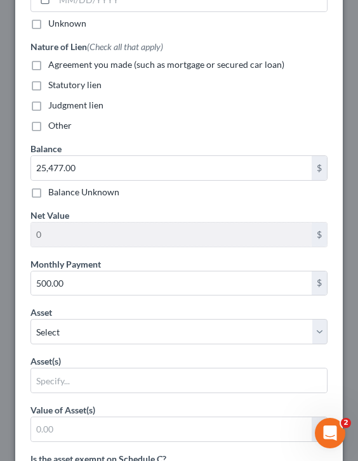
scroll to position [1051, 0]
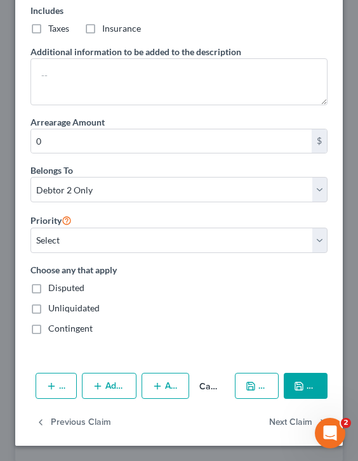
click at [305, 377] on button "Save & Close" at bounding box center [306, 386] width 44 height 27
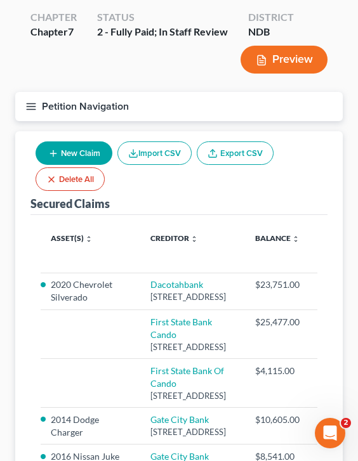
scroll to position [0, 0]
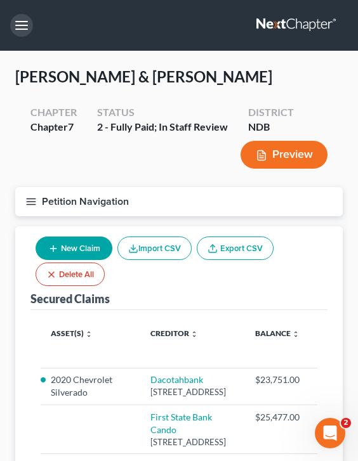
click at [23, 29] on button "button" at bounding box center [21, 25] width 23 height 23
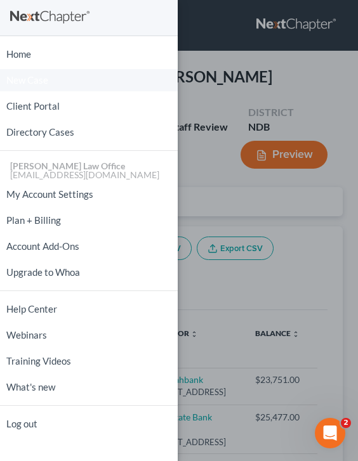
click at [32, 73] on link "New Case" at bounding box center [89, 80] width 178 height 22
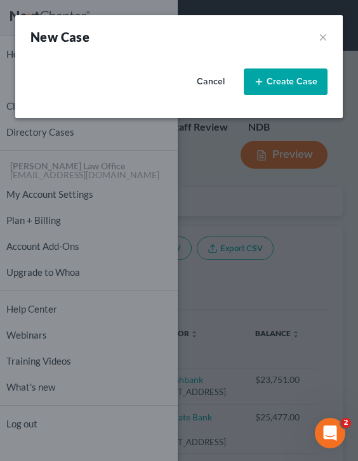
select select "60"
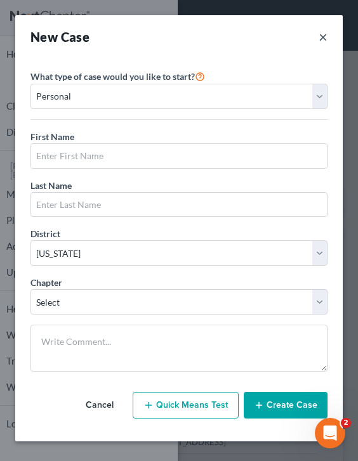
click at [324, 40] on button "×" at bounding box center [322, 37] width 9 height 18
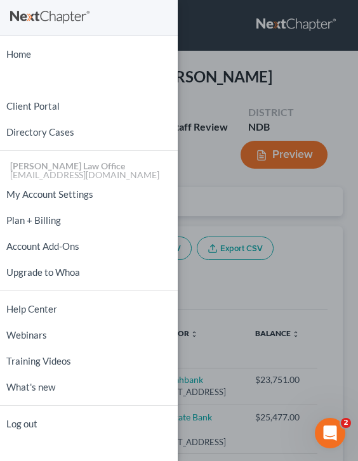
click at [247, 167] on div "Home New Case Client Portal Directory Cases [PERSON_NAME] Law Office [EMAIL_ADD…" at bounding box center [179, 230] width 358 height 461
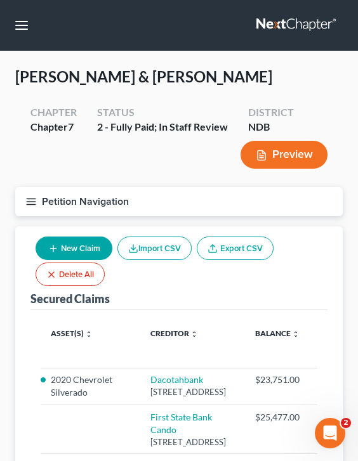
click at [27, 205] on icon "button" at bounding box center [30, 201] width 11 height 11
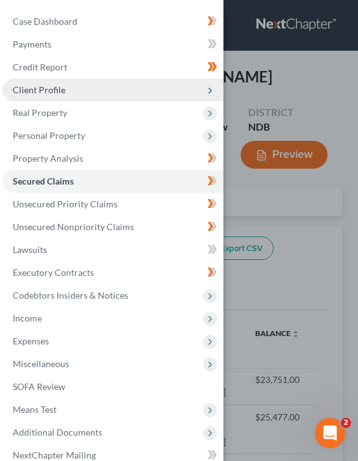
click at [105, 98] on span "Client Profile" at bounding box center [113, 90] width 221 height 23
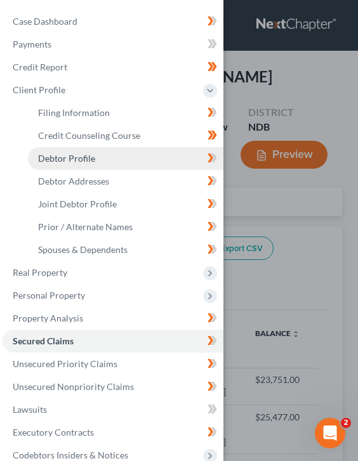
click at [136, 155] on link "Debtor Profile" at bounding box center [125, 158] width 195 height 23
select select "1"
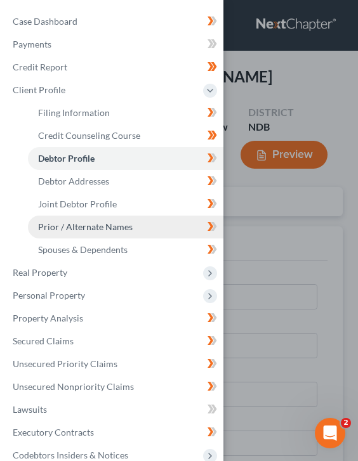
click at [103, 218] on link "Prior / Alternate Names" at bounding box center [125, 227] width 195 height 23
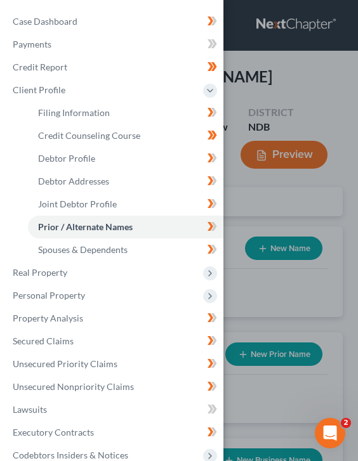
click at [244, 180] on div "Case Dashboard Payments Invoices Payments Payments Credit Report Client Profile" at bounding box center [179, 230] width 358 height 461
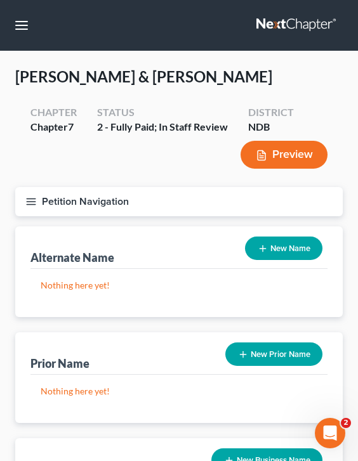
click at [28, 199] on icon "button" at bounding box center [30, 201] width 11 height 11
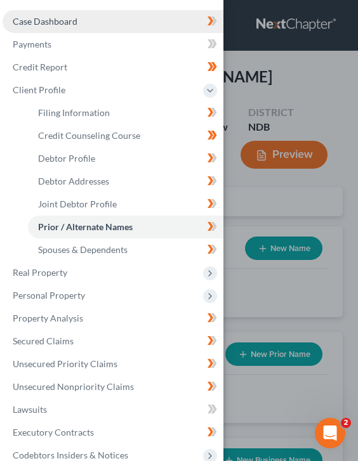
click at [53, 25] on span "Case Dashboard" at bounding box center [45, 21] width 65 height 11
select select "0"
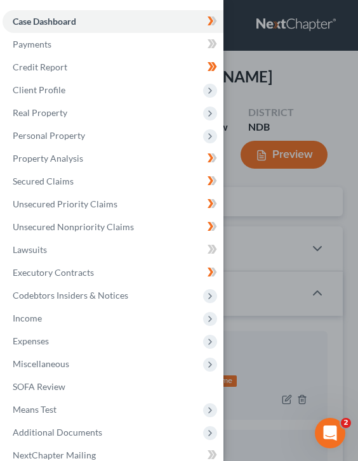
scroll to position [8, 0]
click at [318, 209] on div "Case Dashboard Payments Invoices Payments Payments Credit Report Client Profile" at bounding box center [179, 230] width 358 height 461
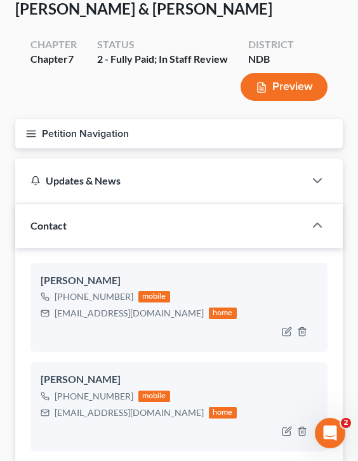
scroll to position [0, 0]
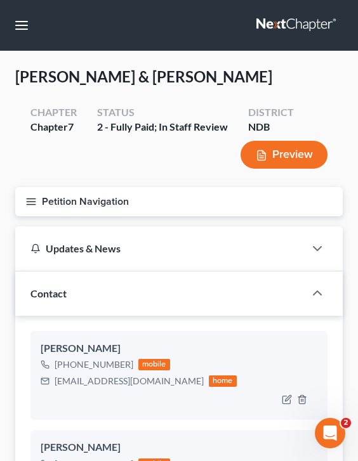
click at [35, 202] on line "button" at bounding box center [31, 202] width 9 height 0
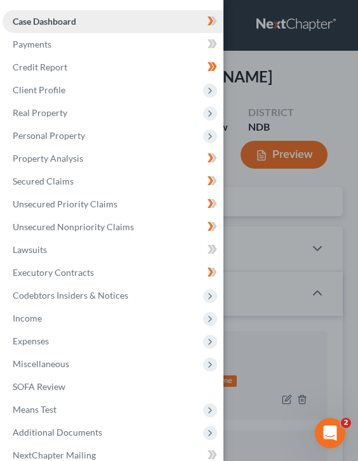
click at [84, 30] on link "Case Dashboard" at bounding box center [113, 21] width 221 height 23
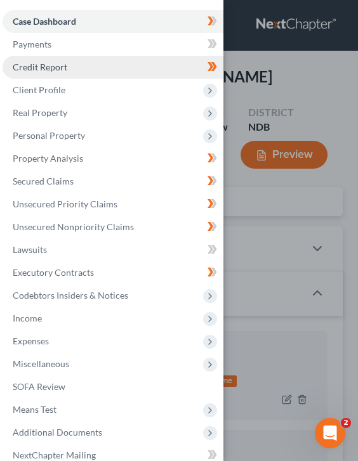
click at [183, 63] on link "Credit Report" at bounding box center [113, 67] width 221 height 23
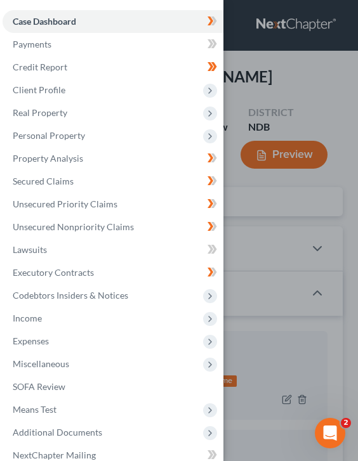
click at [269, 112] on div "Case Dashboard Payments Invoices Payments Payments Credit Report Client Profile" at bounding box center [179, 230] width 358 height 461
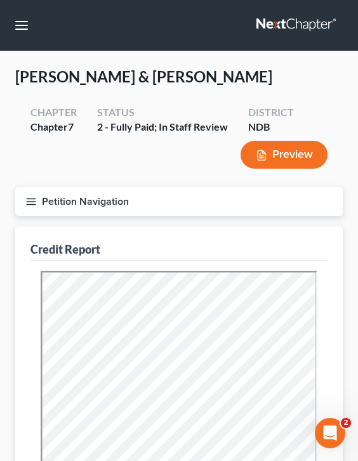
click at [37, 192] on button "Petition Navigation" at bounding box center [178, 201] width 327 height 29
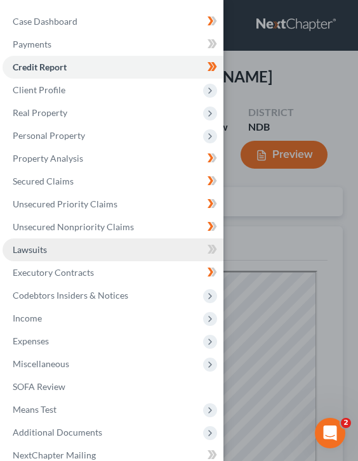
click at [58, 242] on link "Lawsuits" at bounding box center [113, 249] width 221 height 23
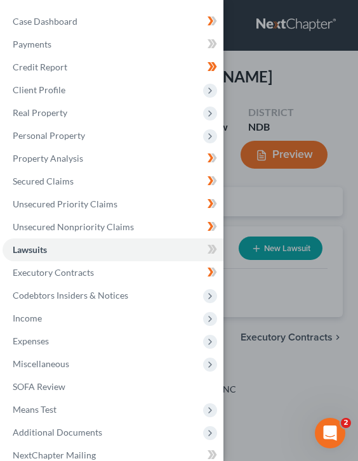
click at [275, 88] on div "Case Dashboard Payments Invoices Payments Payments Credit Report Client Profile" at bounding box center [179, 230] width 358 height 461
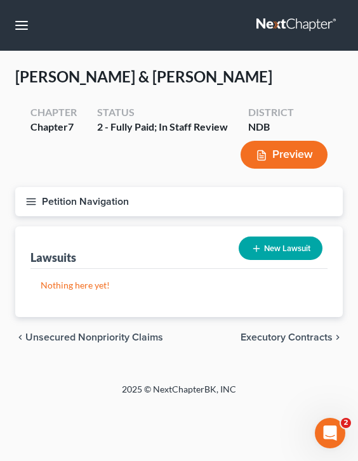
click at [32, 203] on icon "button" at bounding box center [30, 201] width 11 height 11
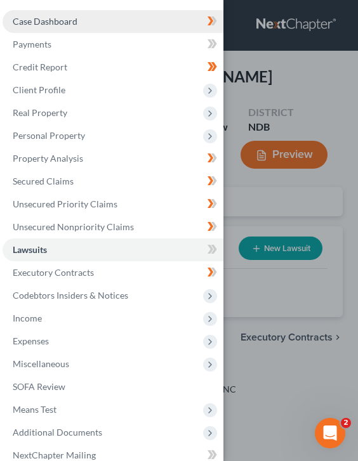
click at [82, 29] on link "Case Dashboard" at bounding box center [113, 21] width 221 height 23
select select "0"
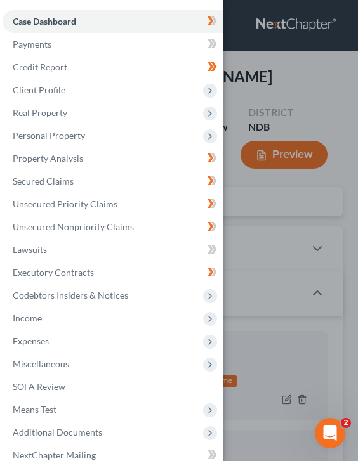
scroll to position [8, 0]
click at [251, 239] on div "Case Dashboard Payments Invoices Payments Payments Credit Report Client Profile" at bounding box center [179, 230] width 358 height 461
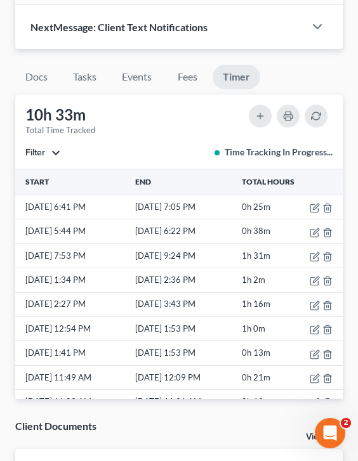
scroll to position [1734, 0]
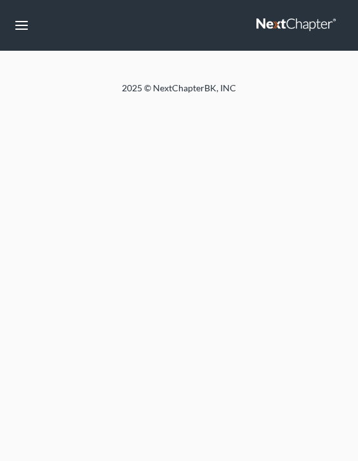
select select "0"
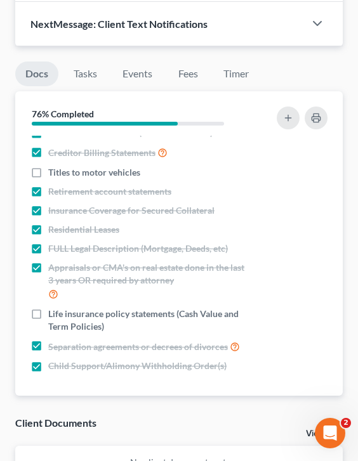
scroll to position [8, 0]
click at [247, 79] on link "Timer" at bounding box center [236, 74] width 46 height 25
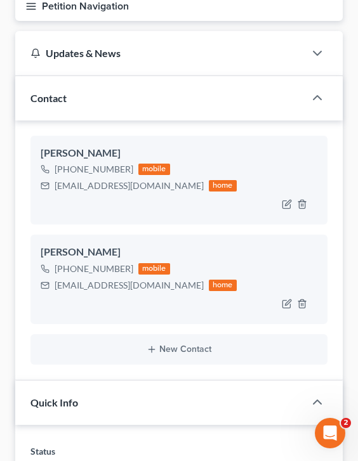
scroll to position [0, 0]
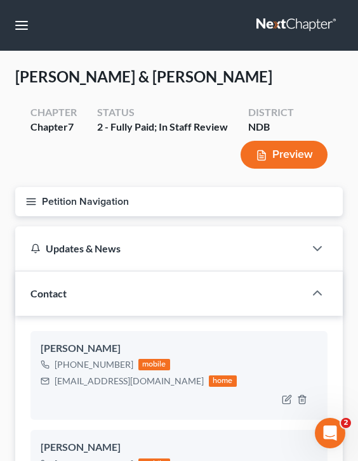
click at [37, 202] on button "Petition Navigation" at bounding box center [178, 201] width 327 height 29
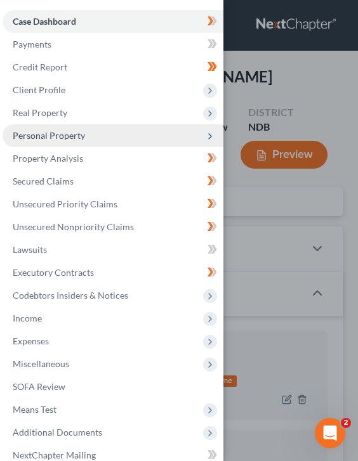
click at [65, 130] on span "Personal Property" at bounding box center [49, 135] width 72 height 11
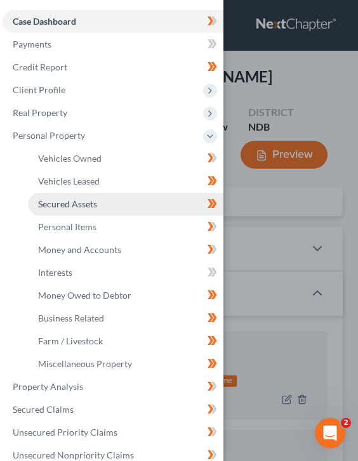
click at [152, 213] on link "Secured Assets" at bounding box center [125, 204] width 195 height 23
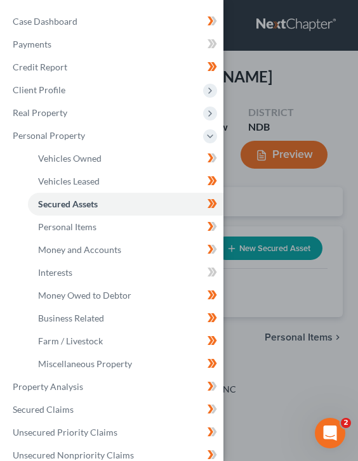
click at [294, 68] on div "Case Dashboard Payments Invoices Payments Payments Credit Report Client Profile" at bounding box center [179, 230] width 358 height 461
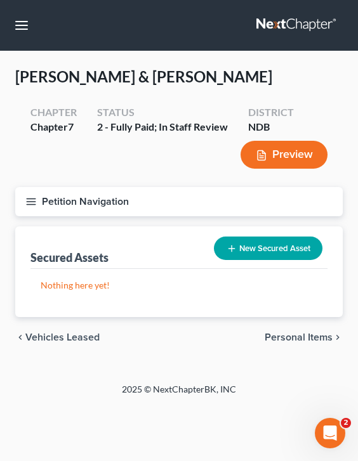
click at [27, 212] on button "Petition Navigation" at bounding box center [178, 201] width 327 height 29
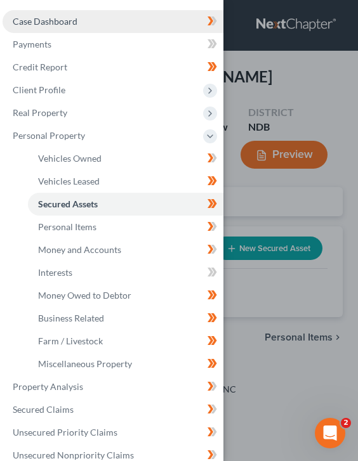
click at [117, 21] on link "Case Dashboard" at bounding box center [113, 21] width 221 height 23
select select "0"
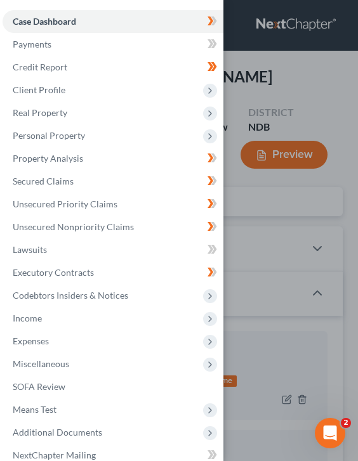
scroll to position [8, 0]
click at [289, 82] on div "Case Dashboard Payments Invoices Payments Payments Credit Report Client Profile" at bounding box center [179, 230] width 358 height 461
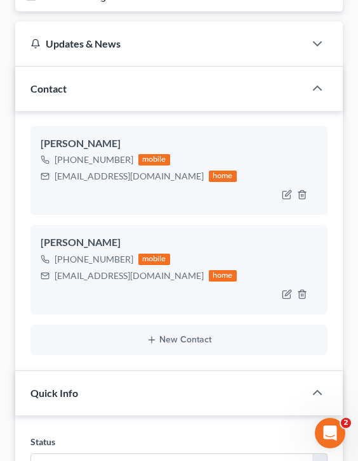
scroll to position [0, 0]
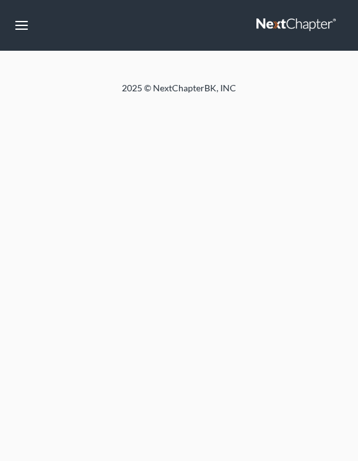
select select "0"
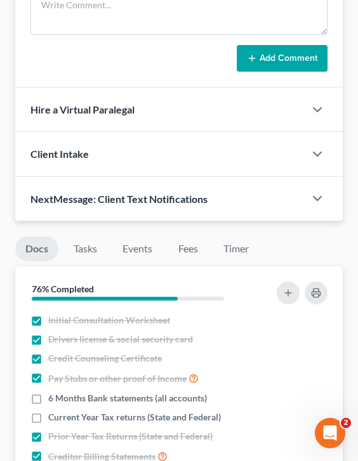
scroll to position [1563, 0]
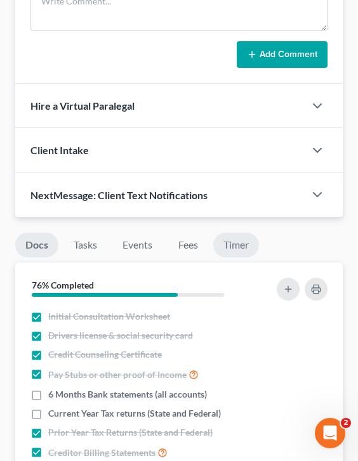
click at [235, 240] on link "Timer" at bounding box center [236, 245] width 46 height 25
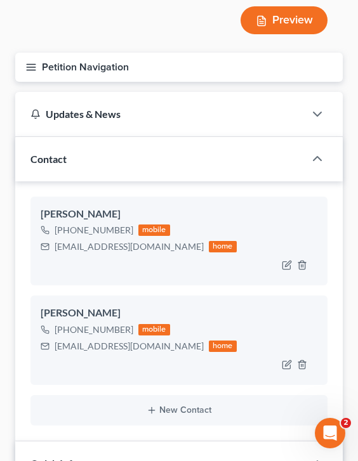
scroll to position [0, 0]
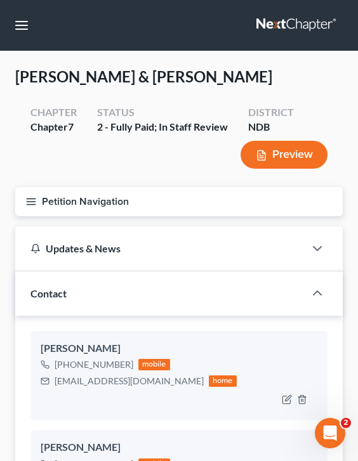
click at [27, 199] on icon "button" at bounding box center [30, 201] width 11 height 11
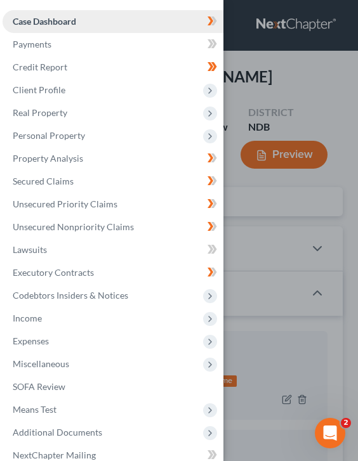
click at [101, 18] on link "Case Dashboard" at bounding box center [113, 21] width 221 height 23
click at [274, 91] on div "Case Dashboard Payments Invoices Payments Payments Credit Report Client Profile" at bounding box center [179, 230] width 358 height 461
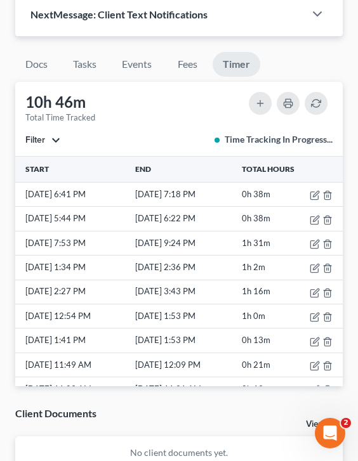
scroll to position [1830, 0]
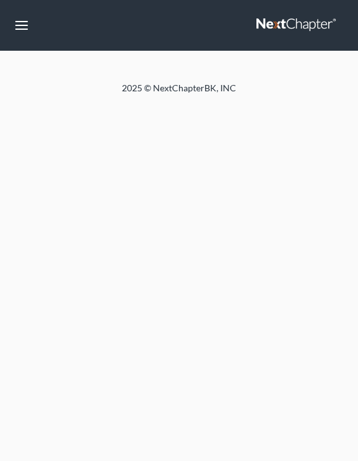
select select "0"
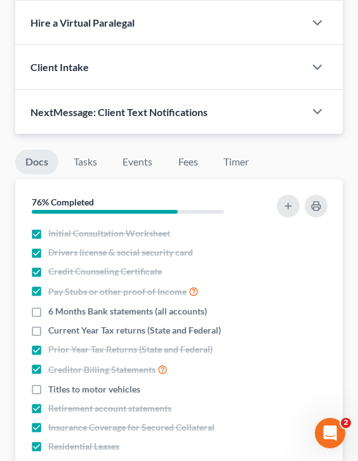
scroll to position [1620, 0]
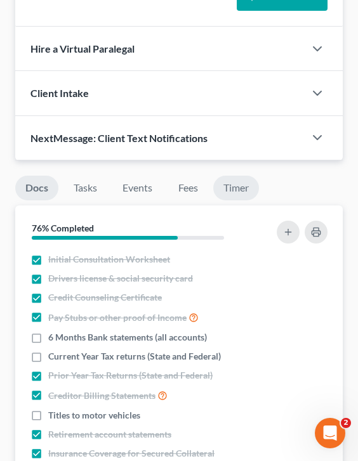
click at [239, 177] on link "Timer" at bounding box center [236, 188] width 46 height 25
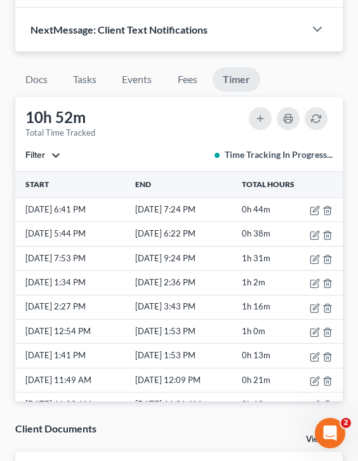
scroll to position [1734, 0]
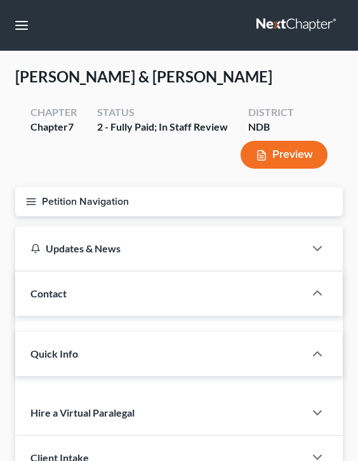
select select "0"
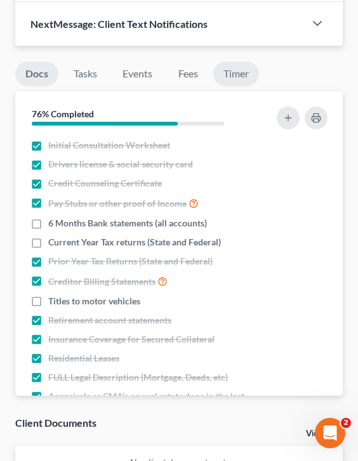
click at [237, 70] on link "Timer" at bounding box center [236, 74] width 46 height 25
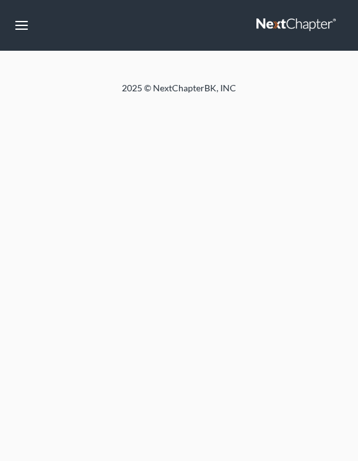
select select "0"
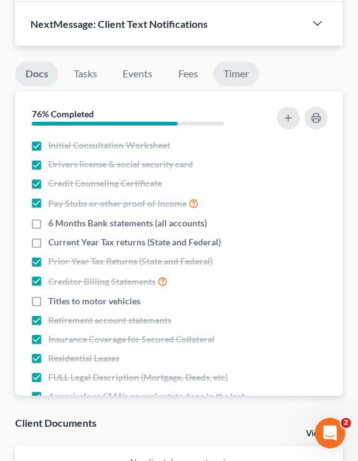
click at [243, 71] on link "Timer" at bounding box center [236, 74] width 46 height 25
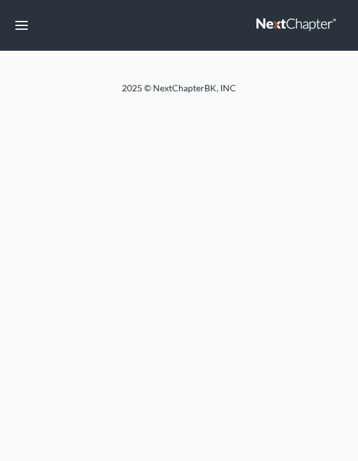
select select "0"
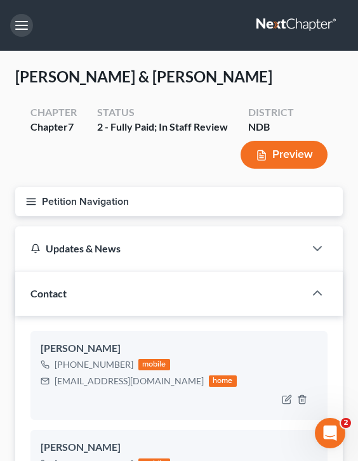
click at [15, 18] on button "button" at bounding box center [21, 25] width 23 height 23
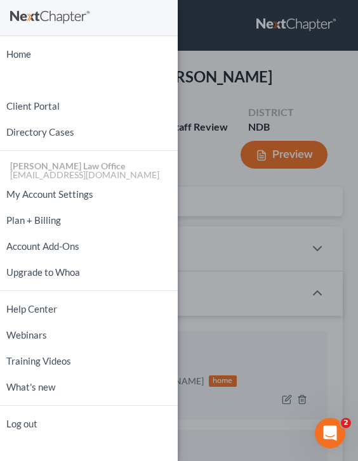
click at [196, 127] on div "Home New Case Client Portal Directory Cases [PERSON_NAME] Law Office [EMAIL_ADD…" at bounding box center [179, 230] width 358 height 461
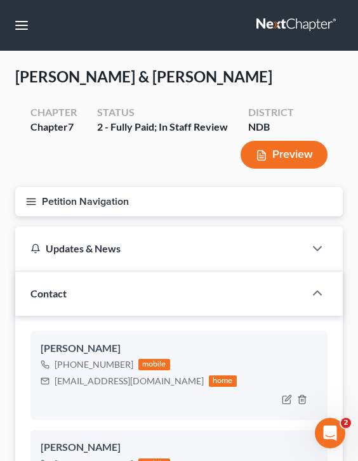
click at [32, 205] on icon "button" at bounding box center [30, 201] width 11 height 11
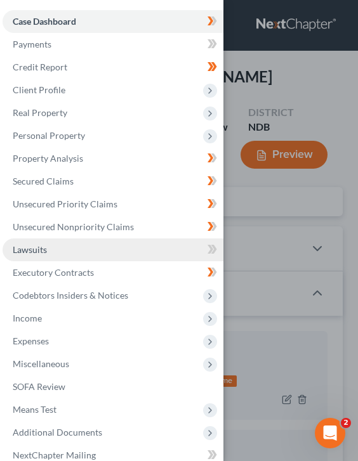
click at [82, 255] on link "Lawsuits" at bounding box center [113, 249] width 221 height 23
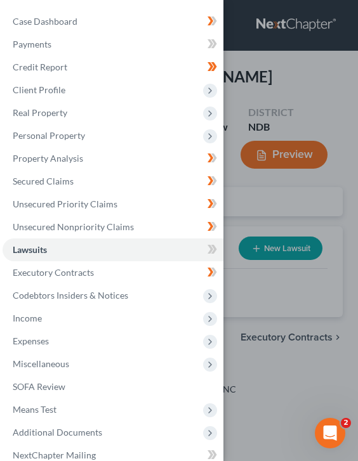
click at [251, 110] on div "Case Dashboard Payments Invoices Payments Payments Credit Report Client Profile" at bounding box center [179, 230] width 358 height 461
